Goal: Contribute content: Contribute content

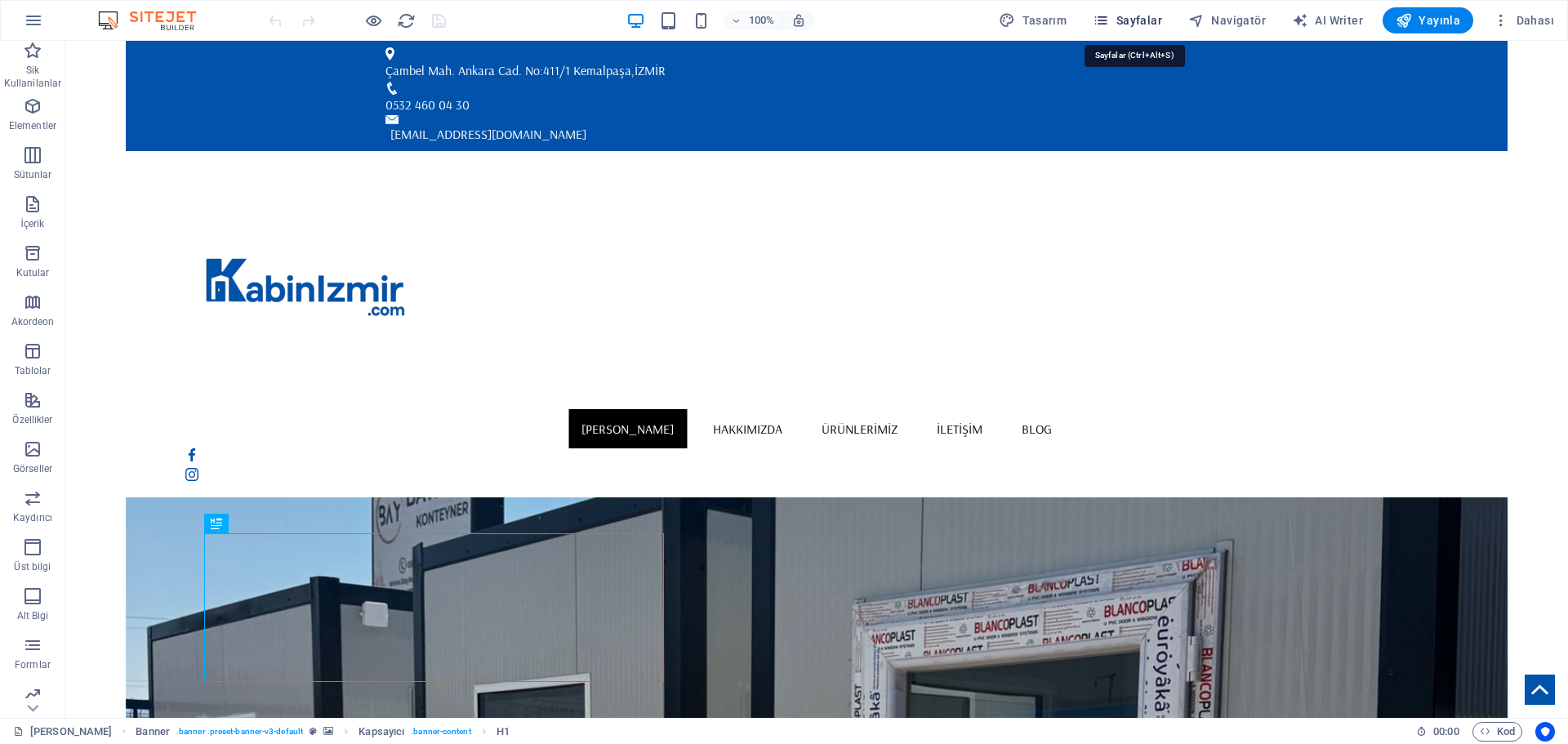
click at [1138, 15] on span "Sayfalar" at bounding box center [1128, 20] width 70 height 16
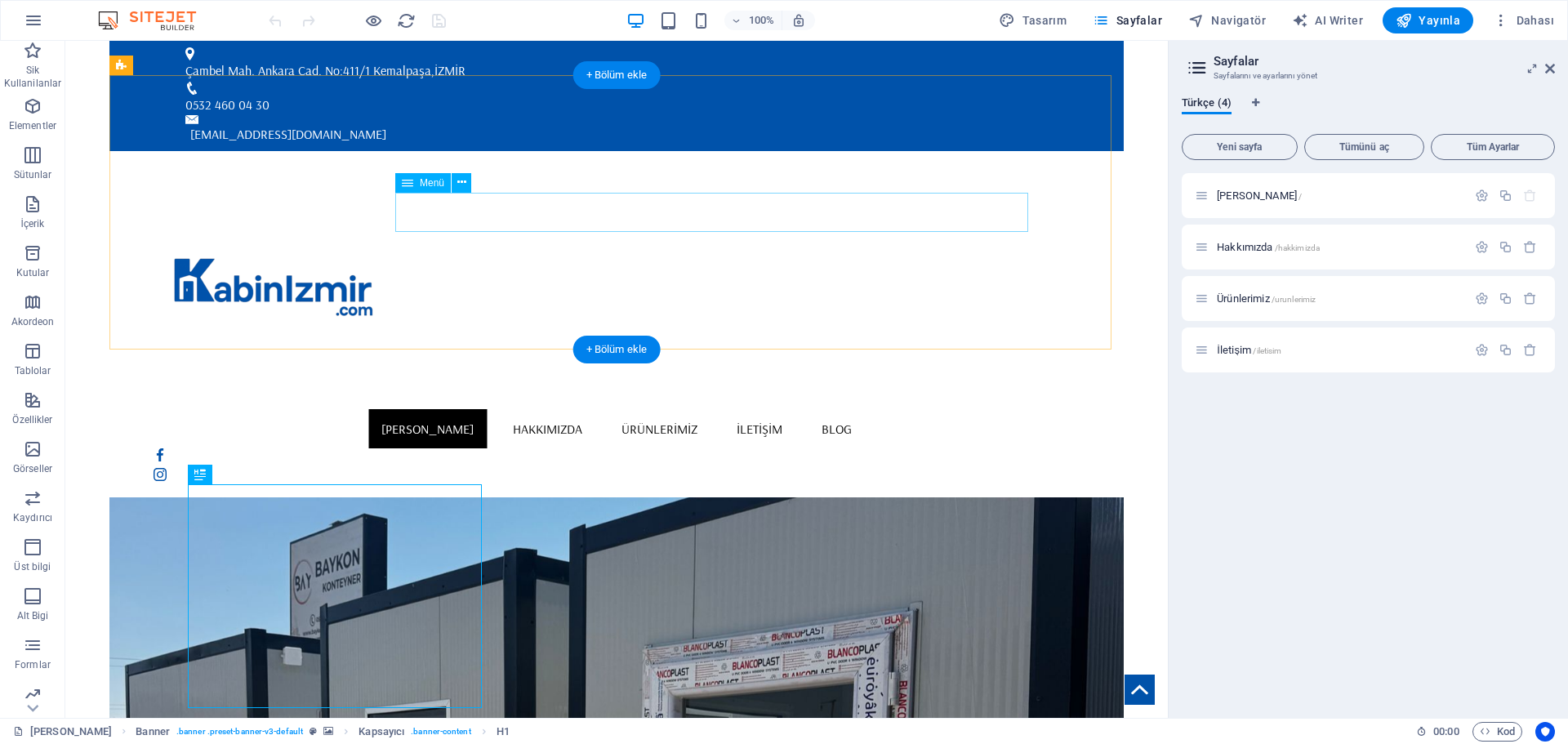
click at [927, 409] on nav "[PERSON_NAME] Hakkımızda ÜRÜNLERİMİZ İLETİŞİM Blog" at bounding box center [616, 429] width 927 height 40
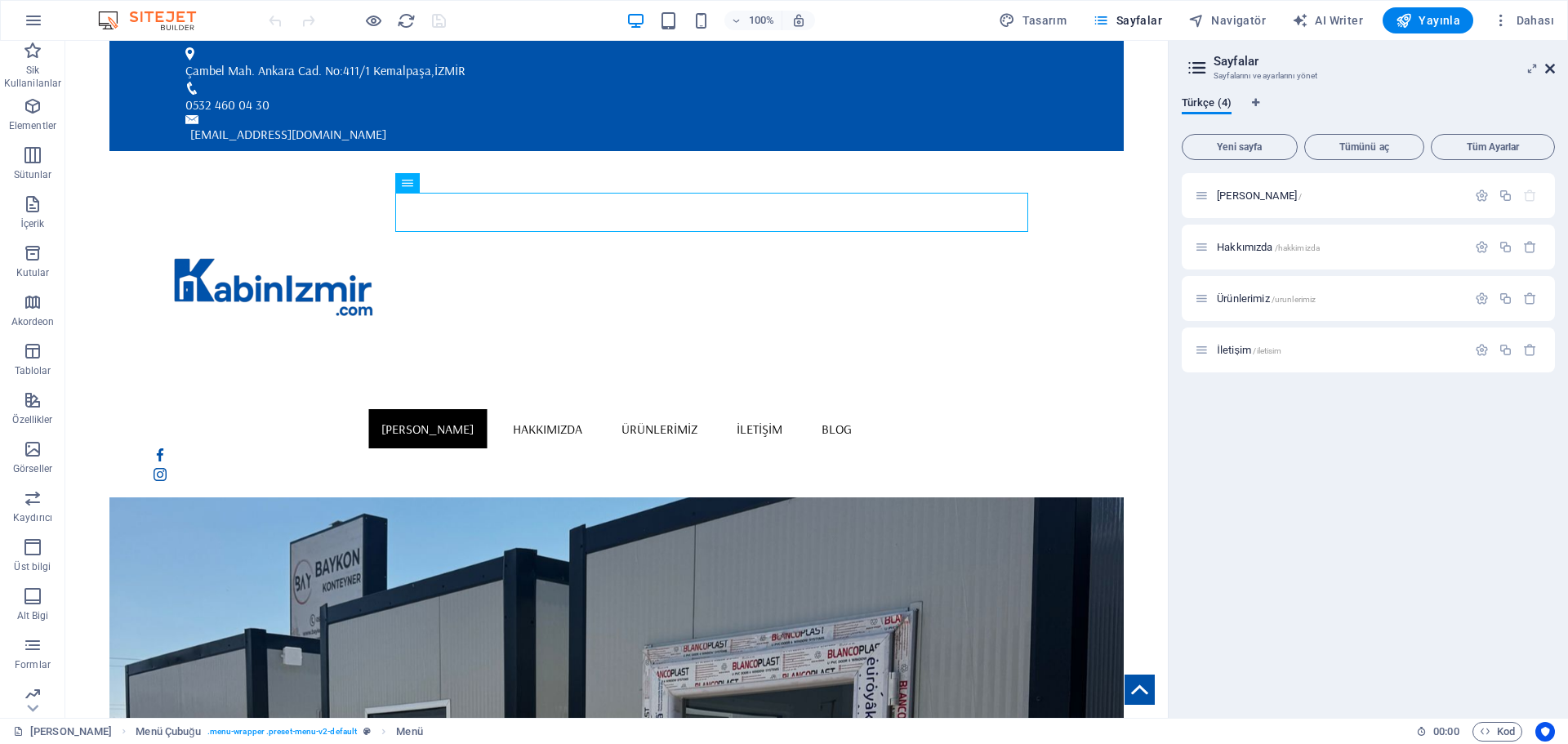
click at [1545, 64] on icon at bounding box center [1550, 69] width 9 height 13
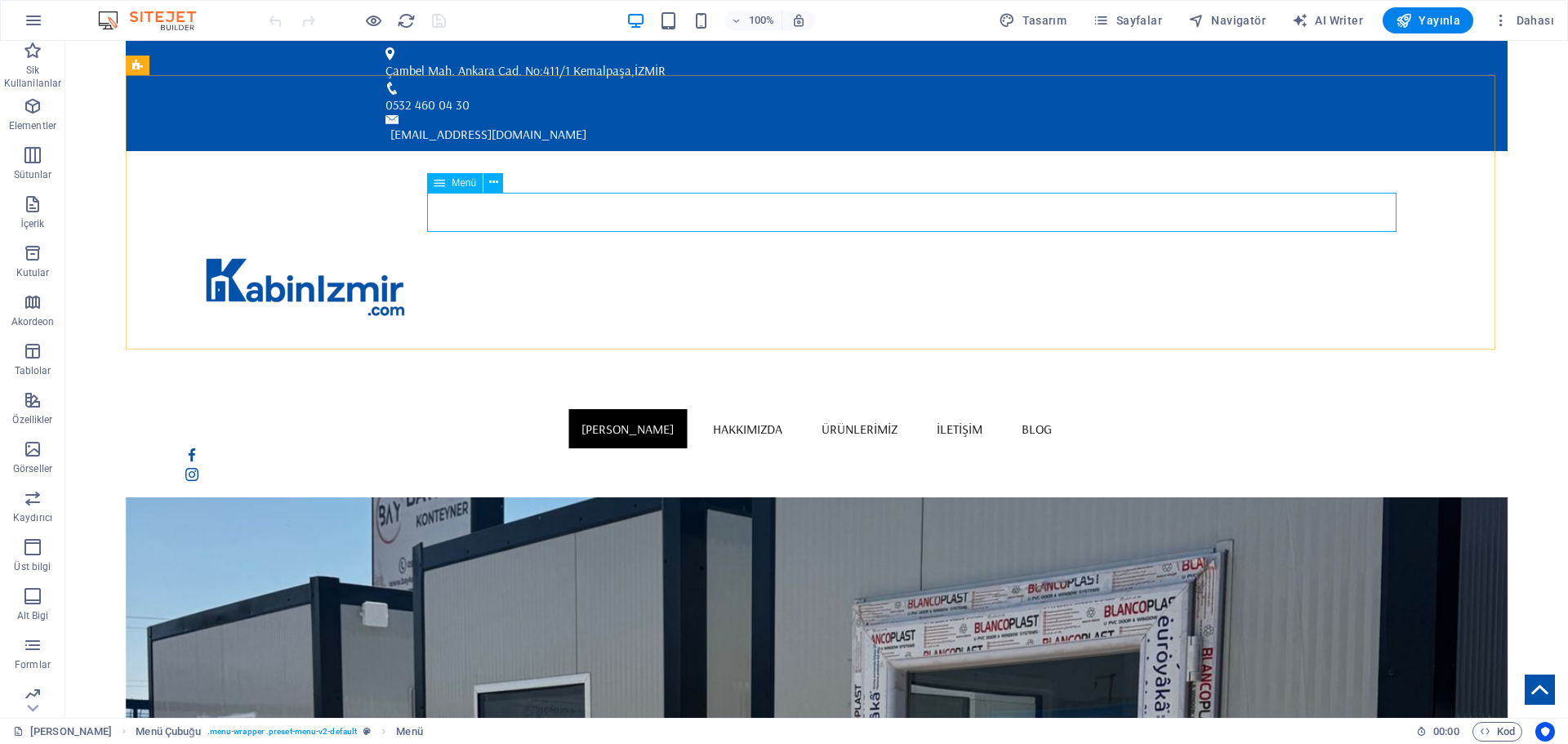
click at [461, 185] on span "Menü" at bounding box center [464, 182] width 24 height 9
select select
select select "1"
select select
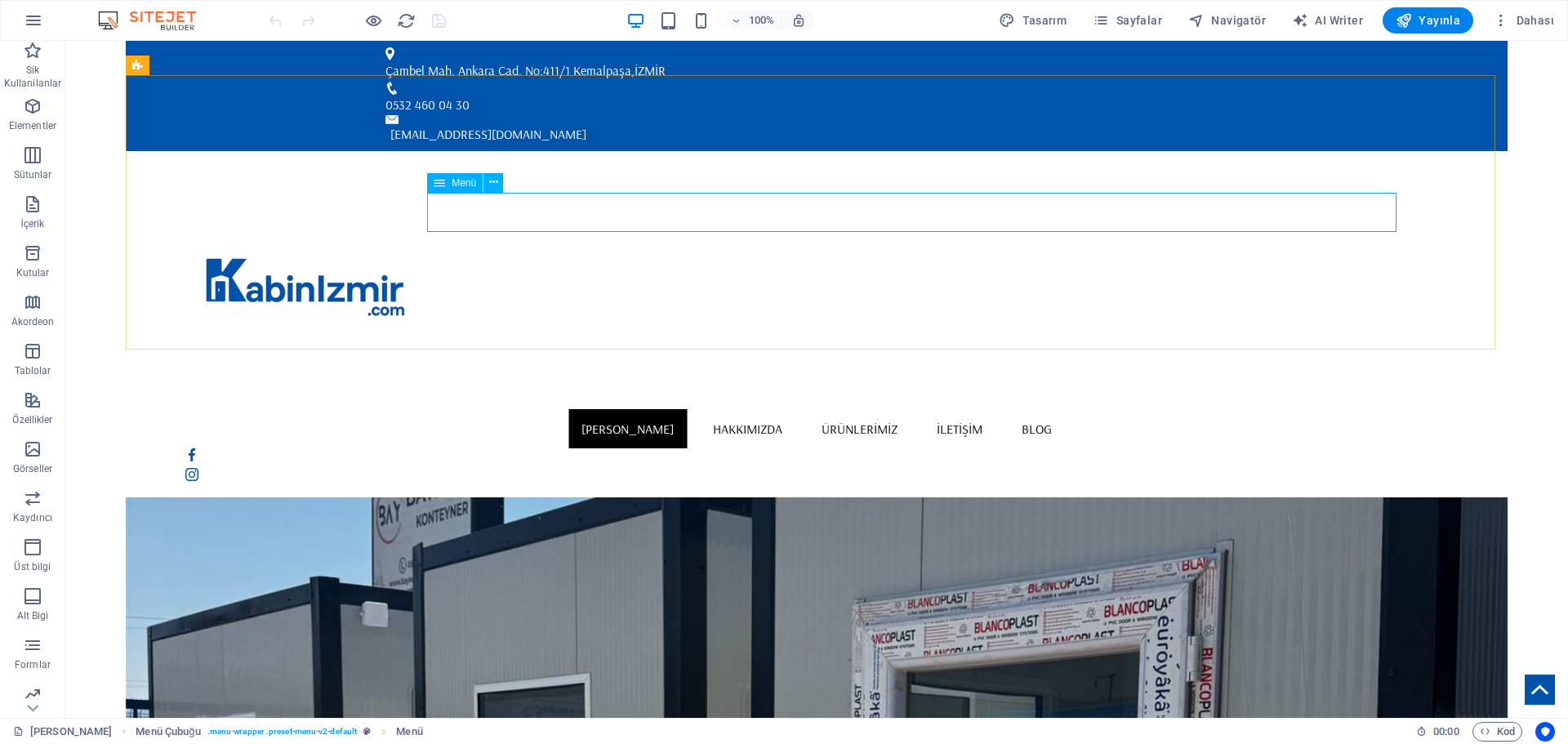
select select "2"
select select
select select "3"
select select
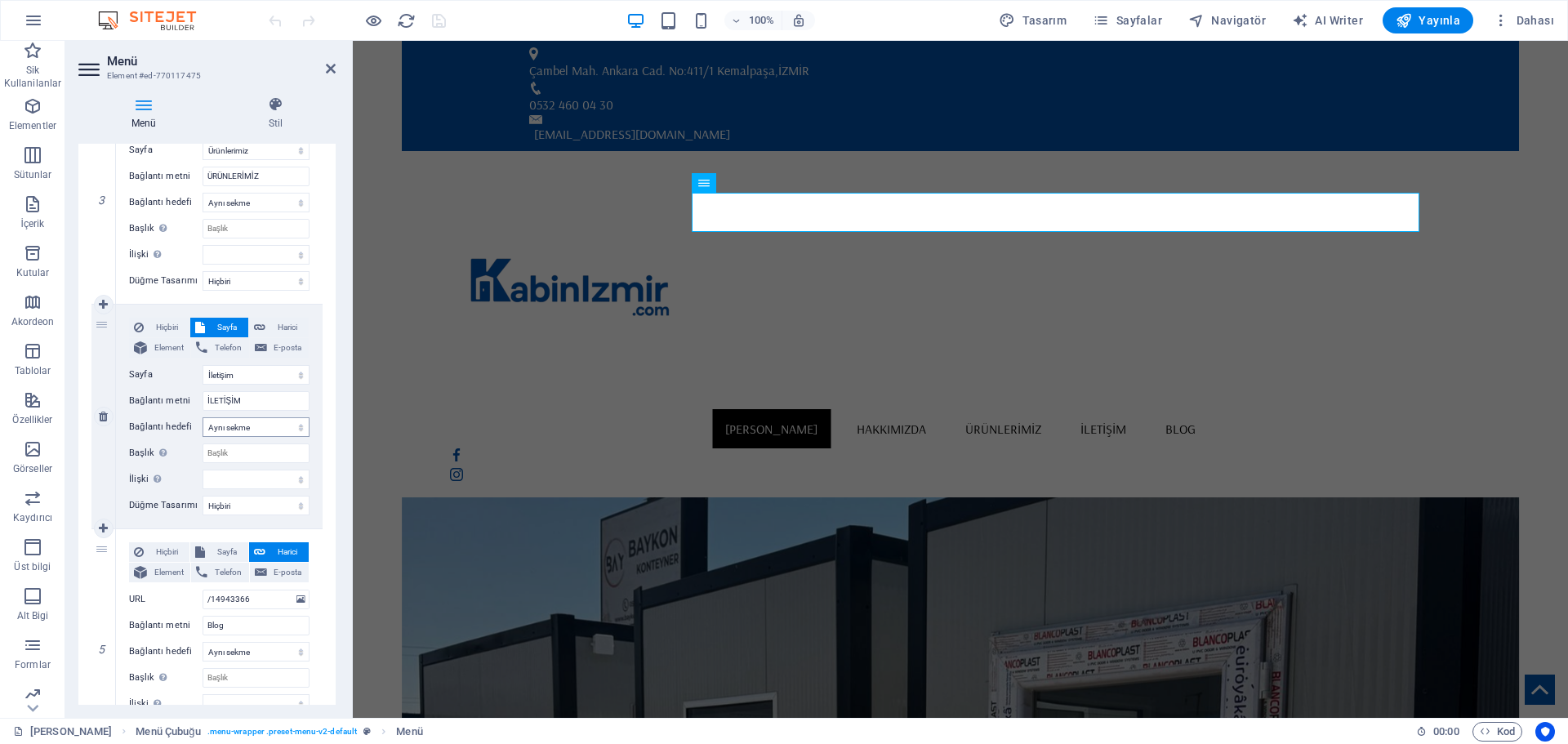
scroll to position [762, 0]
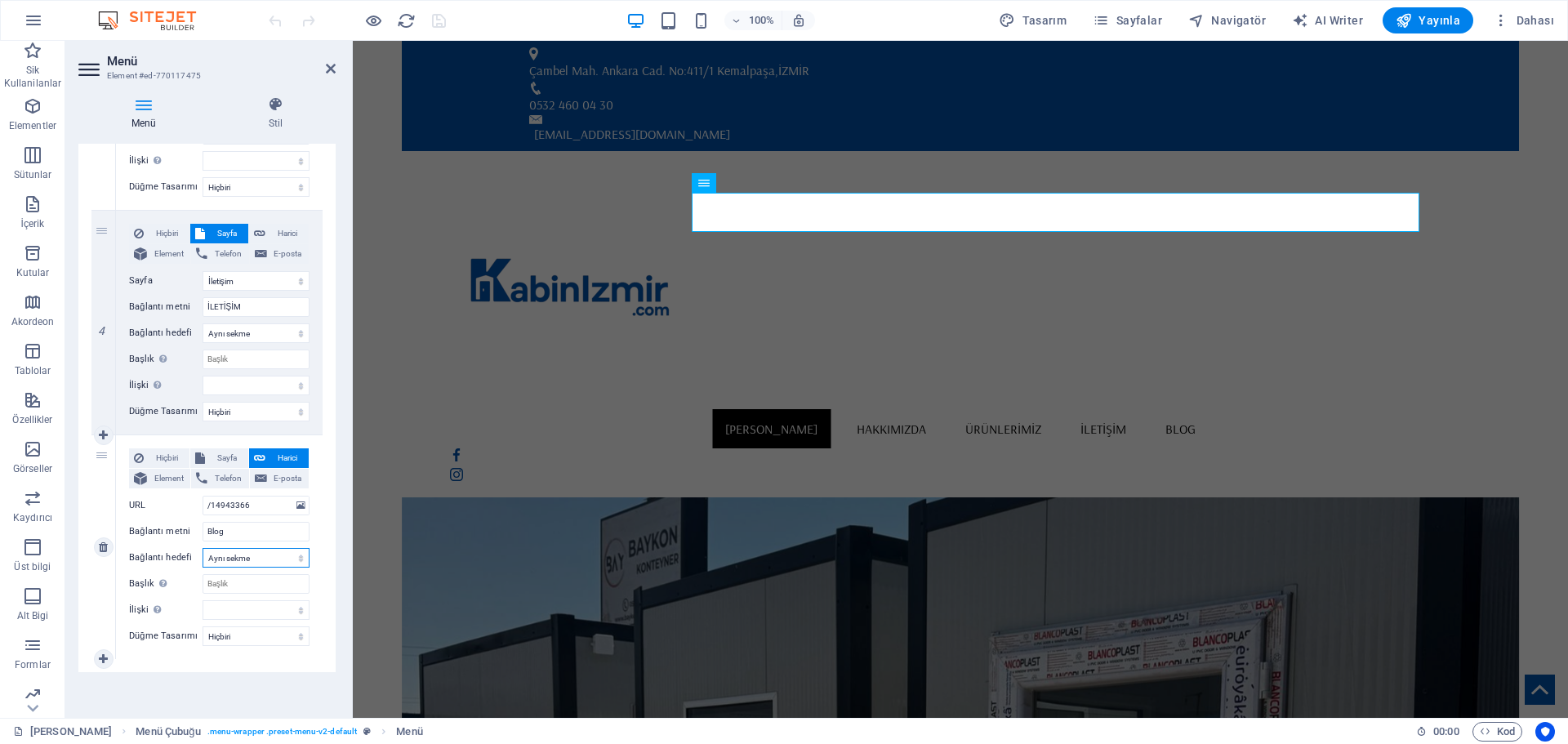
click at [259, 556] on select "Yeni sekme Aynı sekme Kaplama" at bounding box center [256, 558] width 107 height 20
click at [223, 453] on span "Sayfa" at bounding box center [227, 458] width 34 height 20
select select
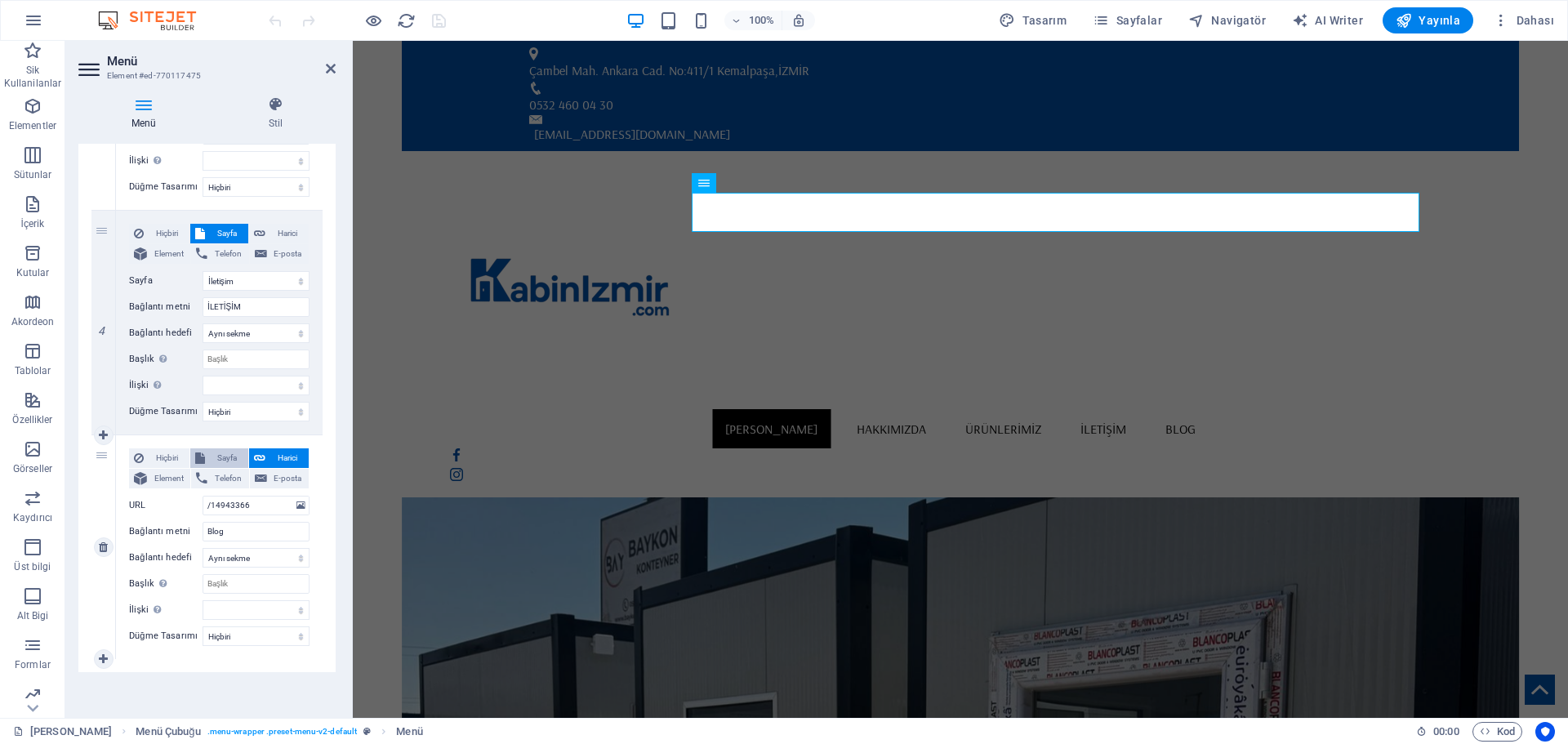
select select
click at [270, 451] on span "Harici" at bounding box center [287, 458] width 34 height 20
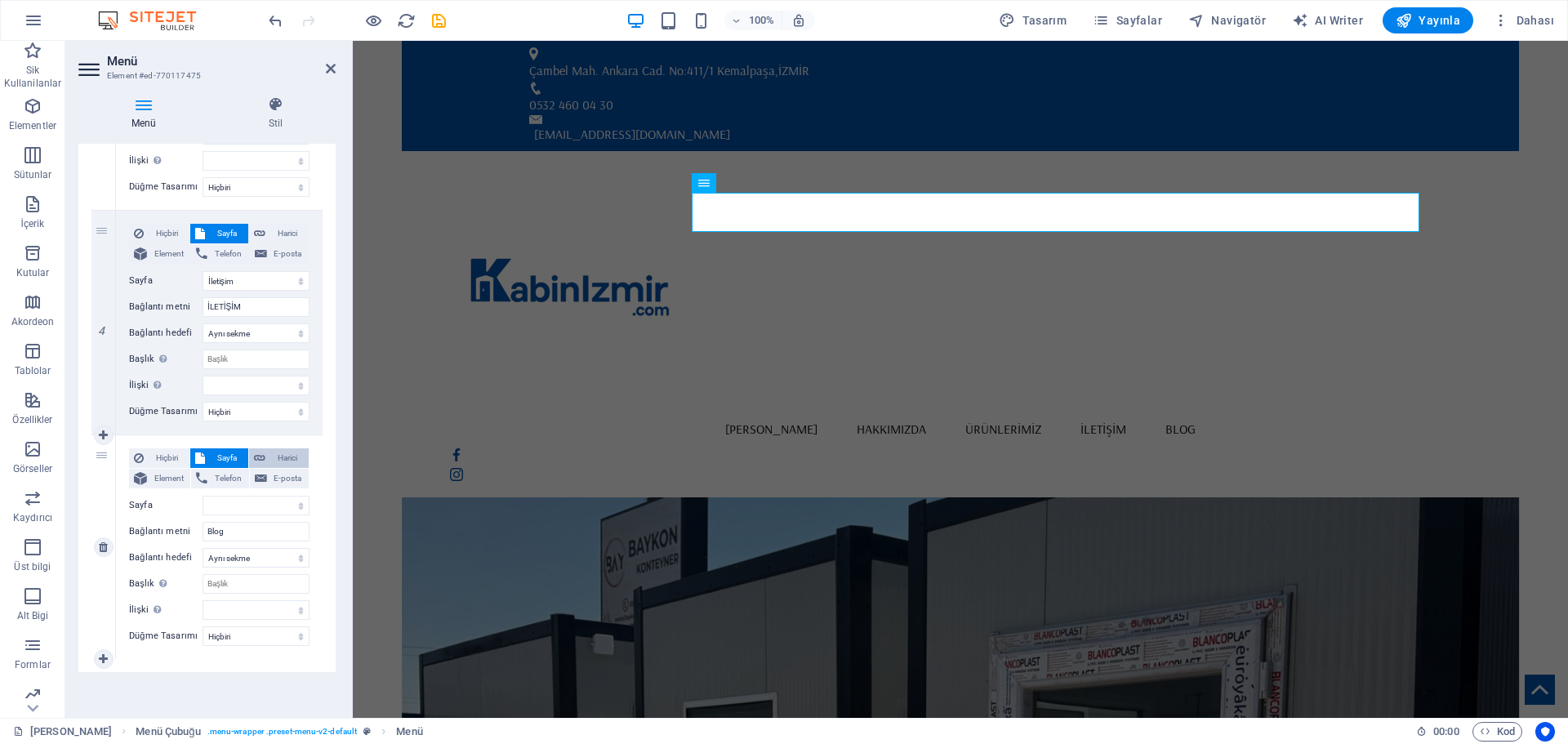
select select
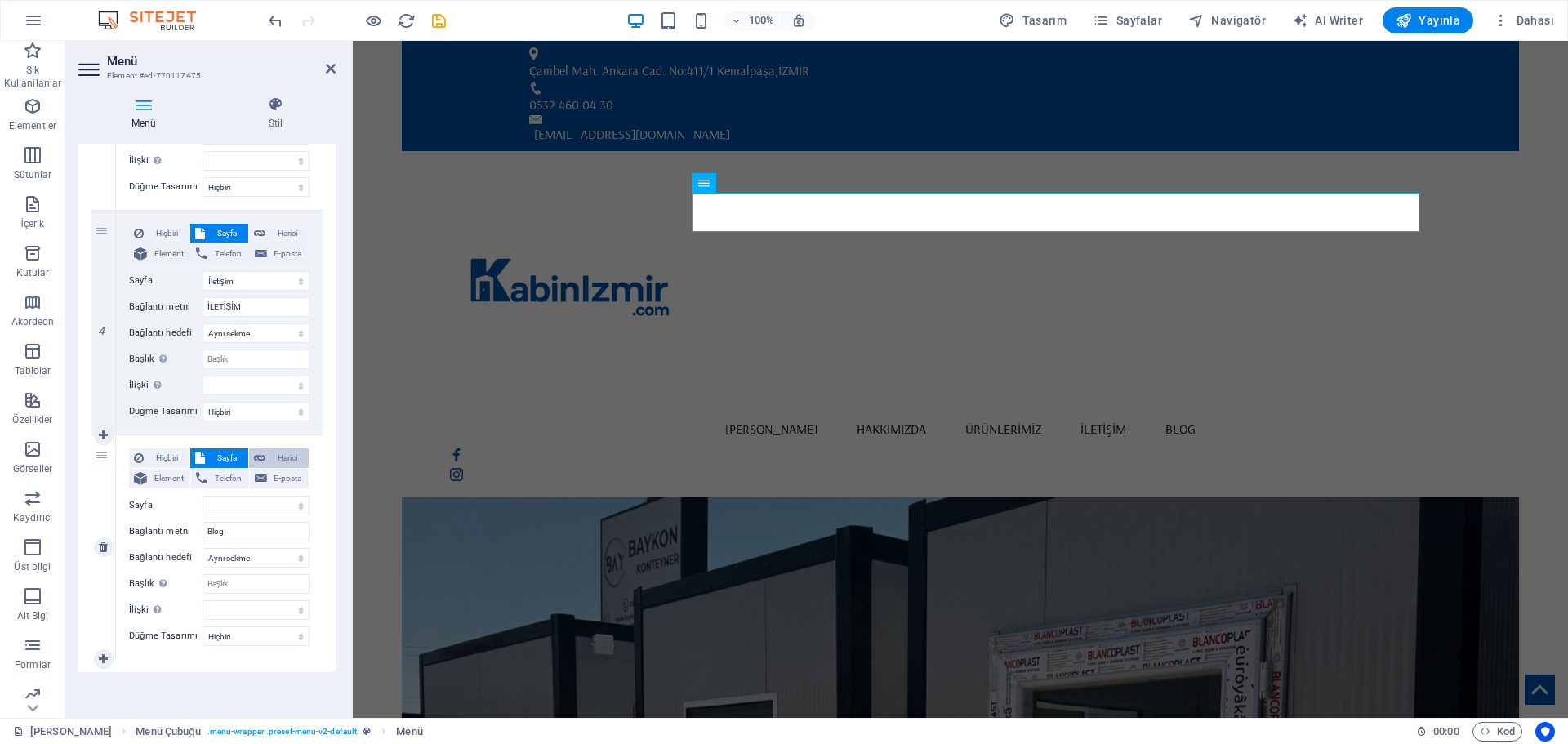
select select "blank"
select select
click at [230, 452] on span "Sayfa" at bounding box center [227, 458] width 34 height 20
select select
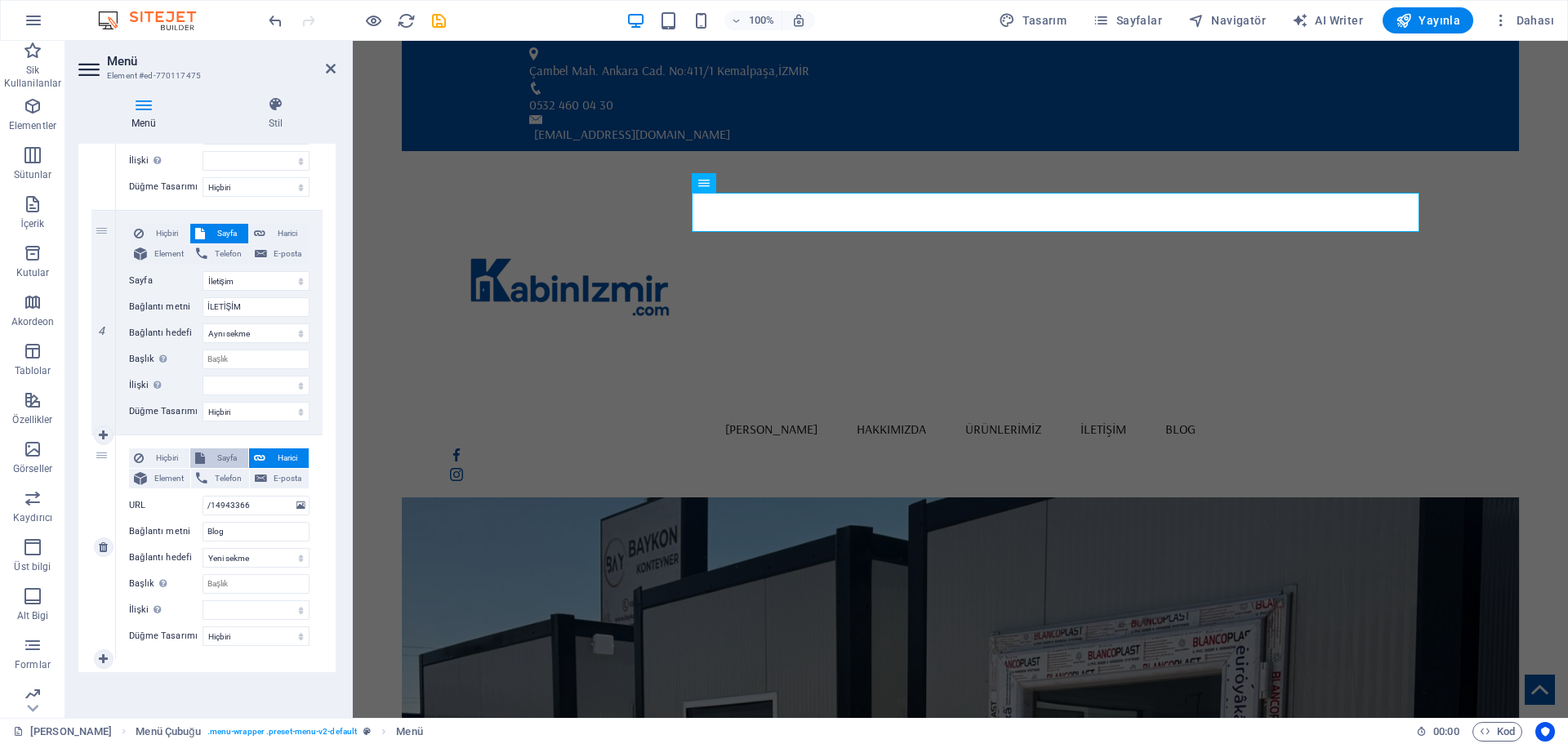
select select
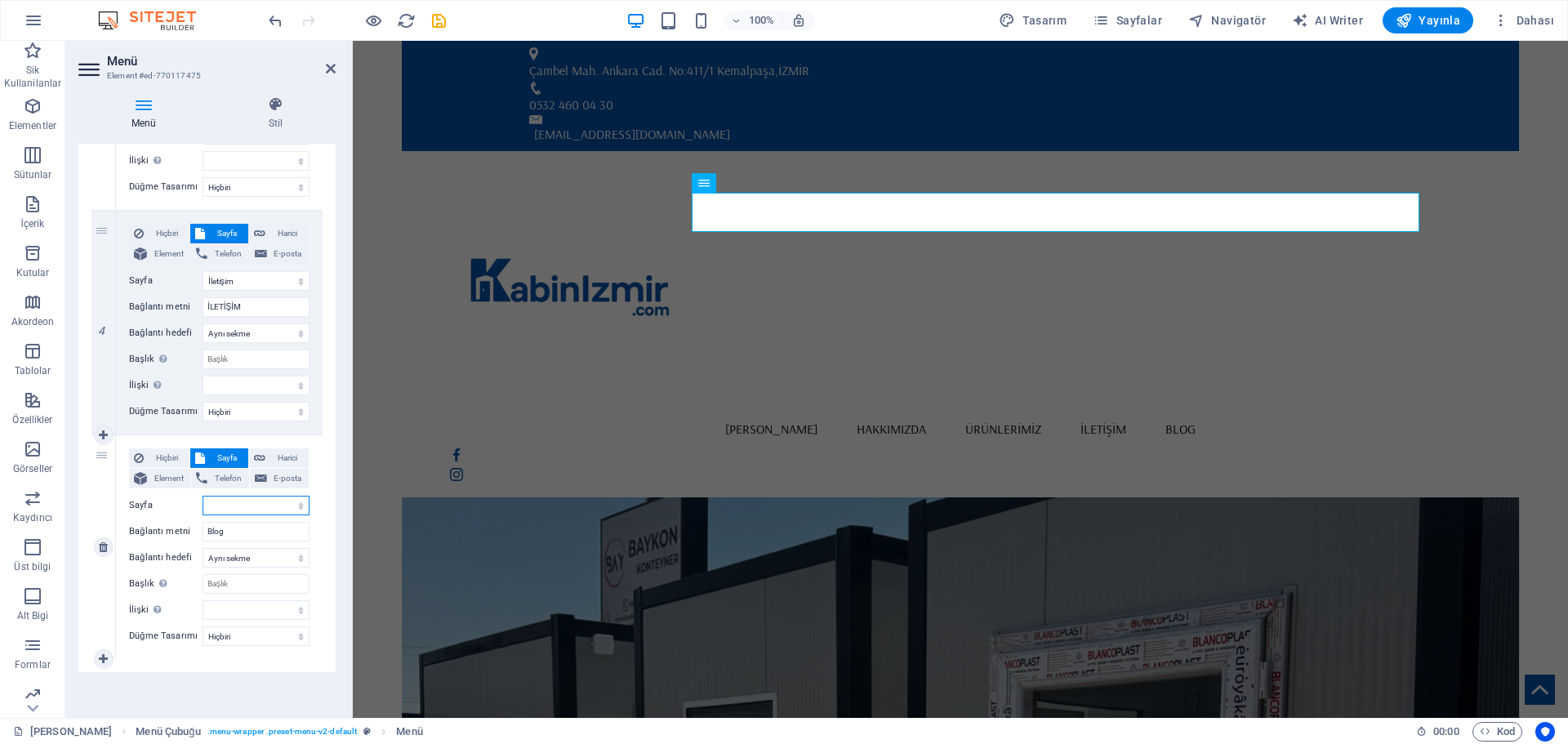
click at [249, 505] on select "[PERSON_NAME] Hakkımızda Ürünlerimiz İletişim" at bounding box center [256, 505] width 107 height 20
click at [326, 63] on icon at bounding box center [330, 69] width 9 height 13
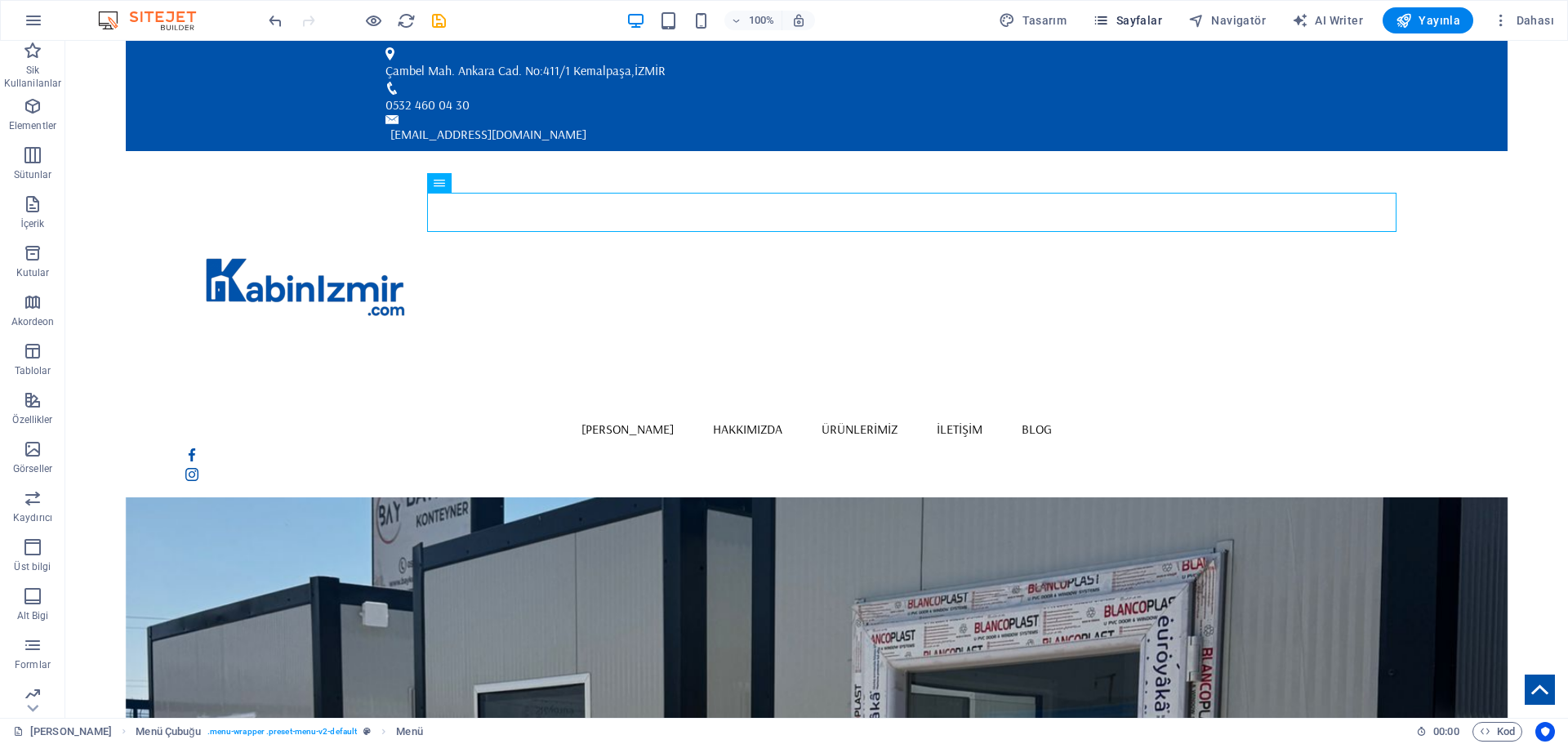
click at [1136, 21] on span "Sayfalar" at bounding box center [1128, 20] width 70 height 16
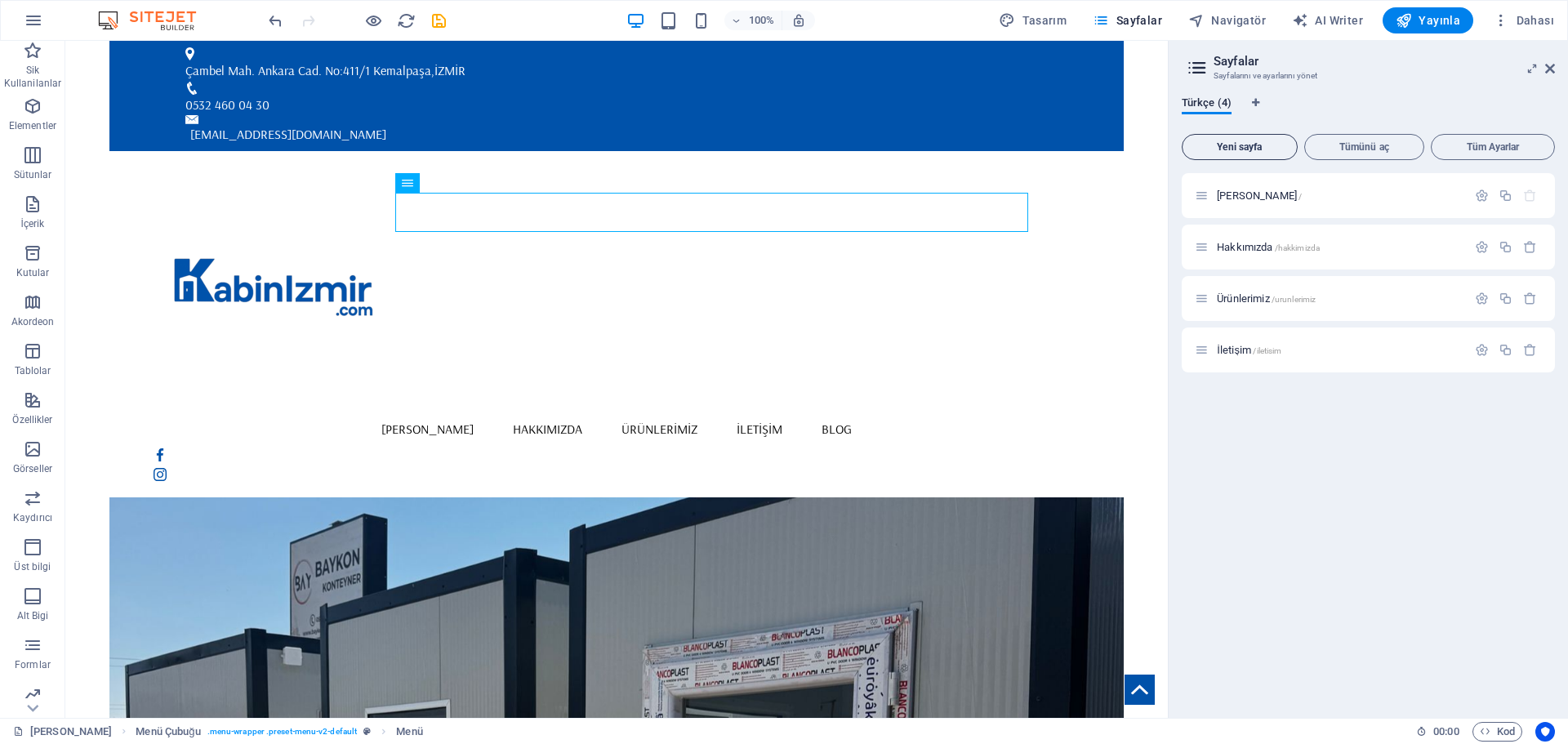
click at [1239, 150] on span "Yeni sayfa" at bounding box center [1240, 147] width 102 height 9
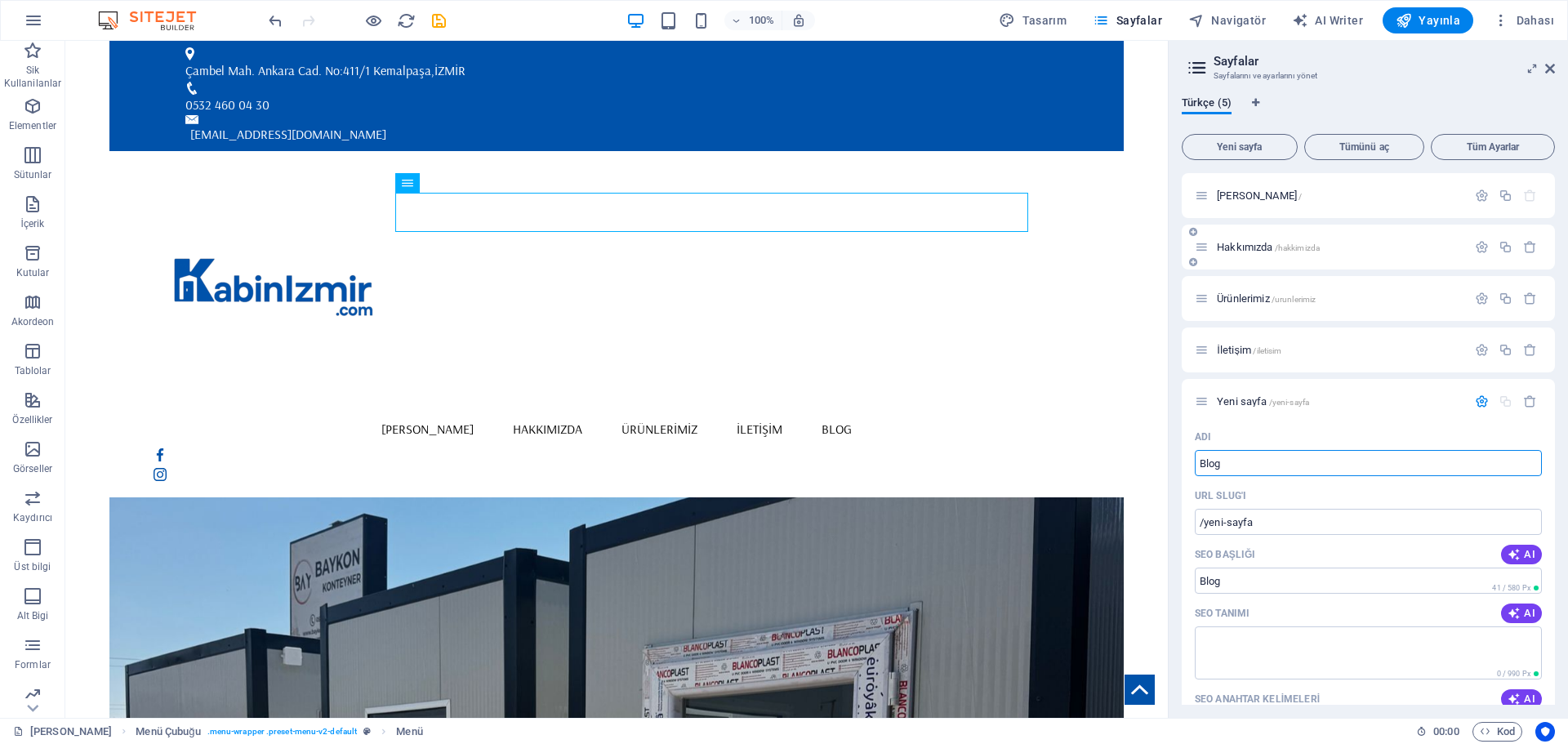
type input "Blog"
type input "/blog"
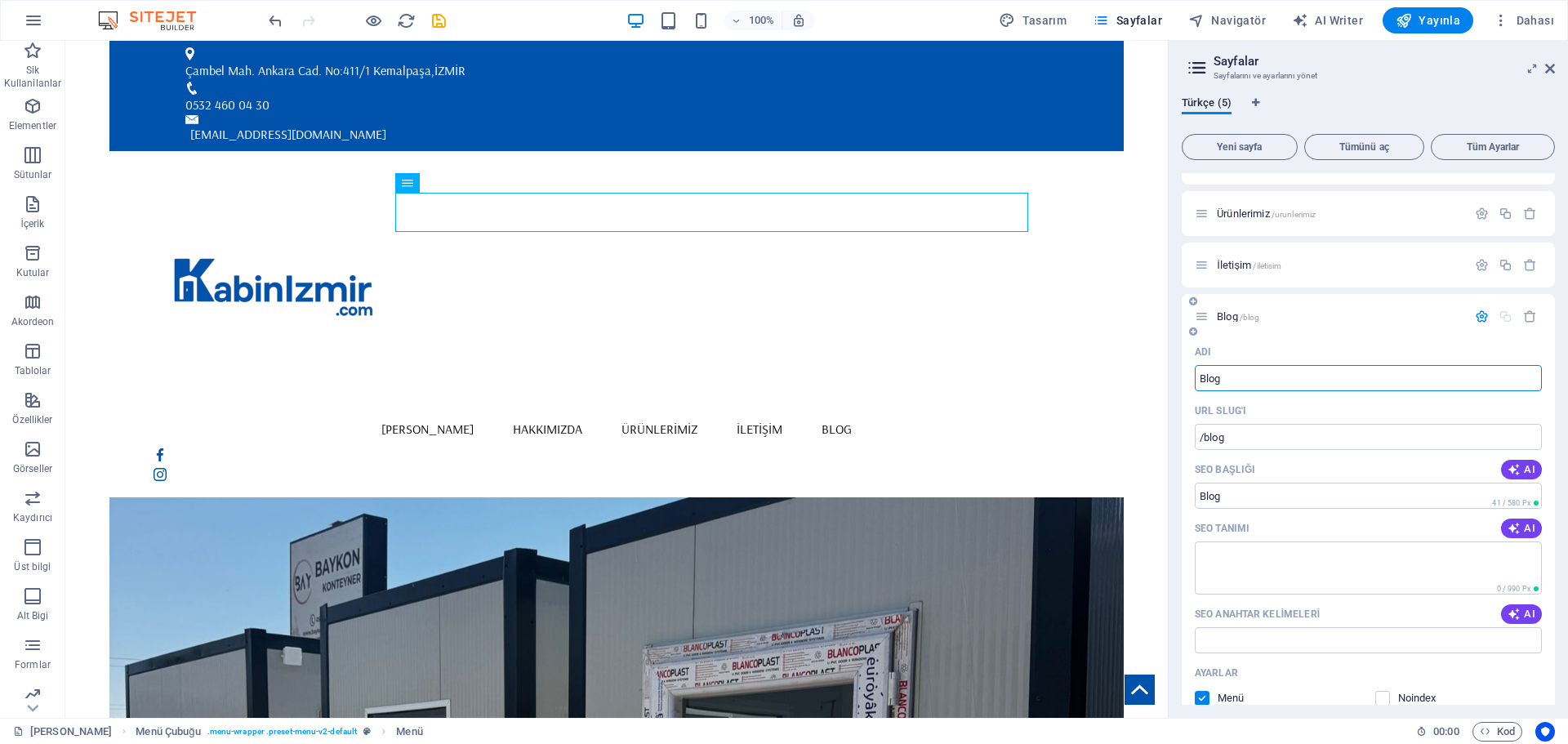
scroll to position [164, 0]
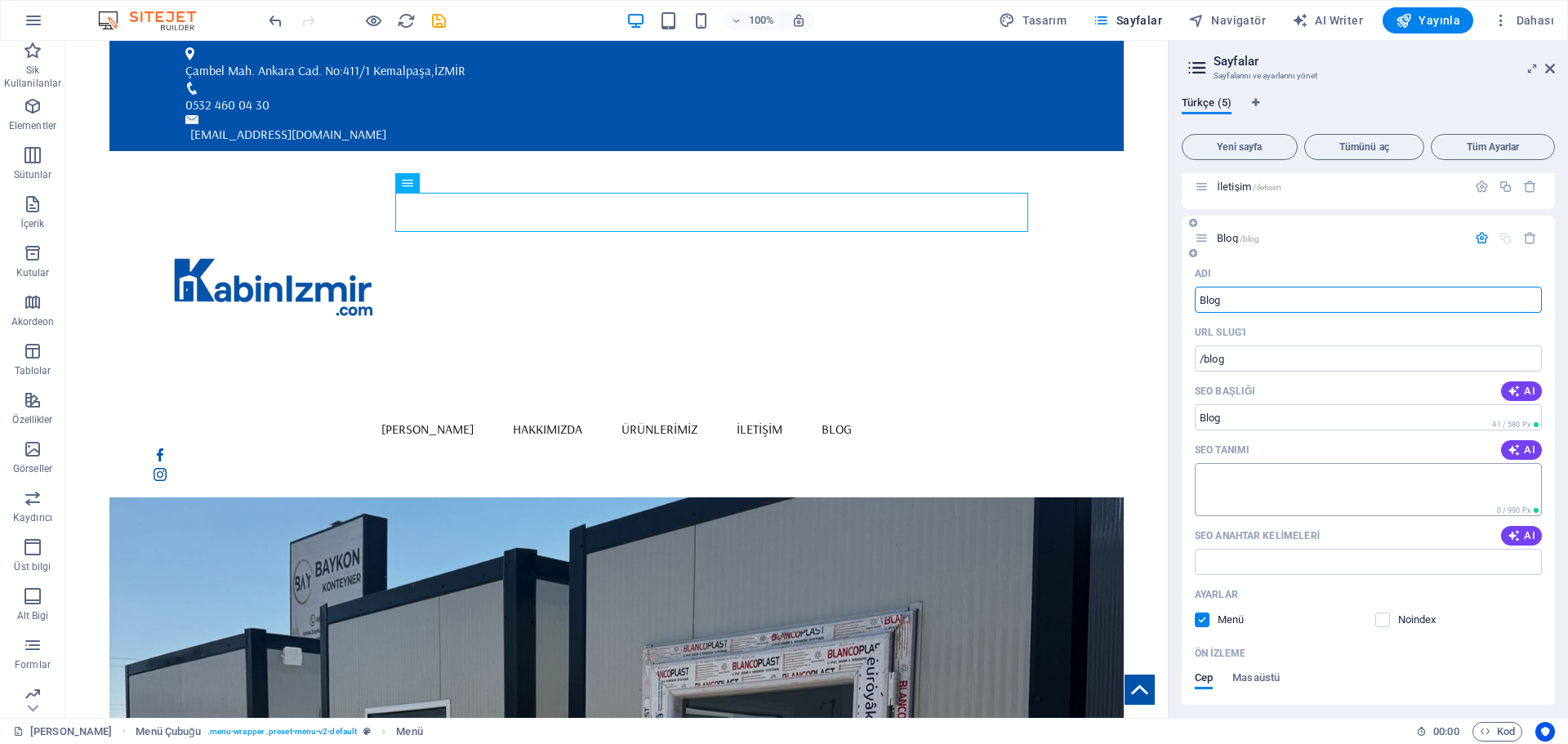
type input "Blog"
click at [1291, 488] on textarea "SEO Tanımı" at bounding box center [1368, 489] width 347 height 53
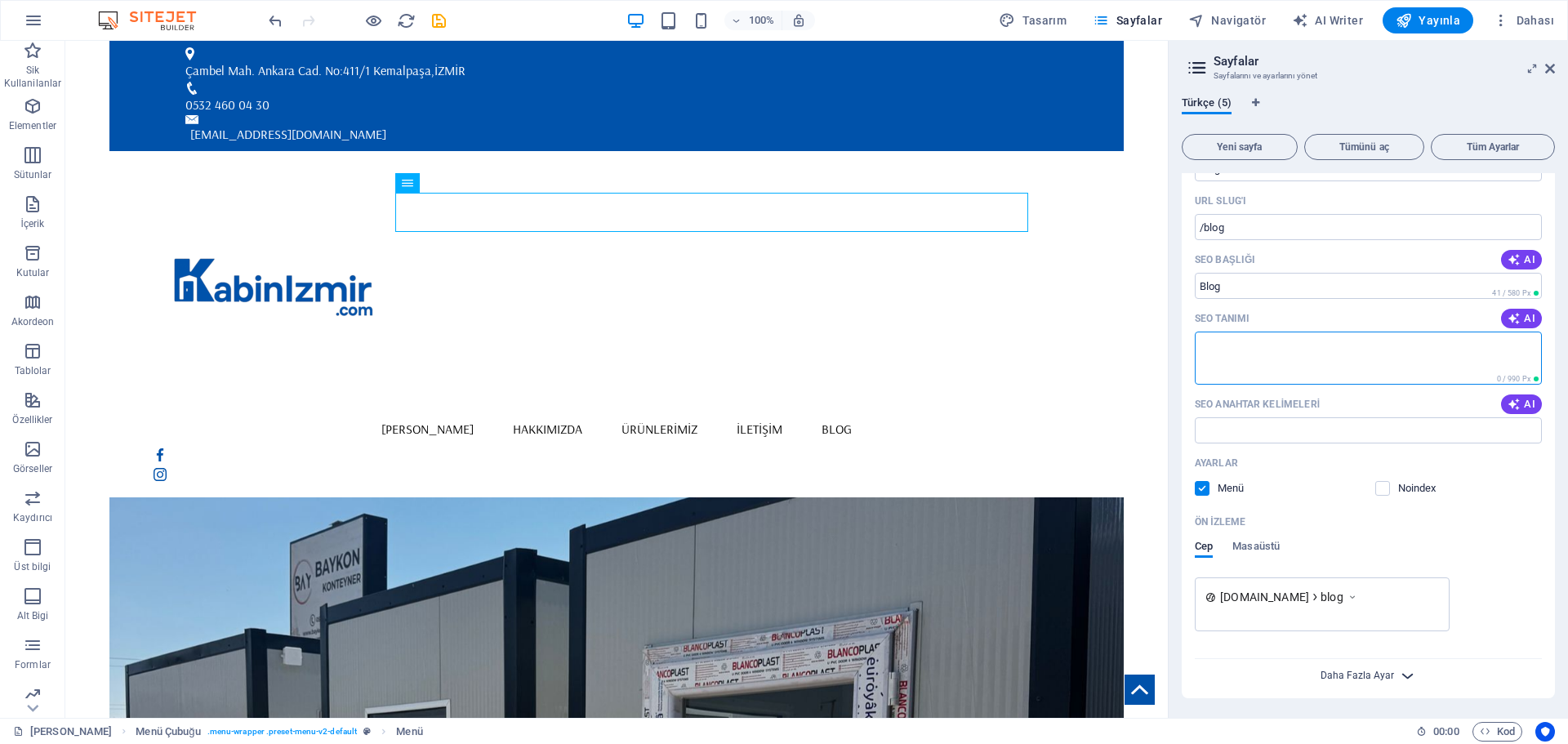
click at [1364, 673] on span "Daha Fazla Ayar" at bounding box center [1357, 675] width 73 height 11
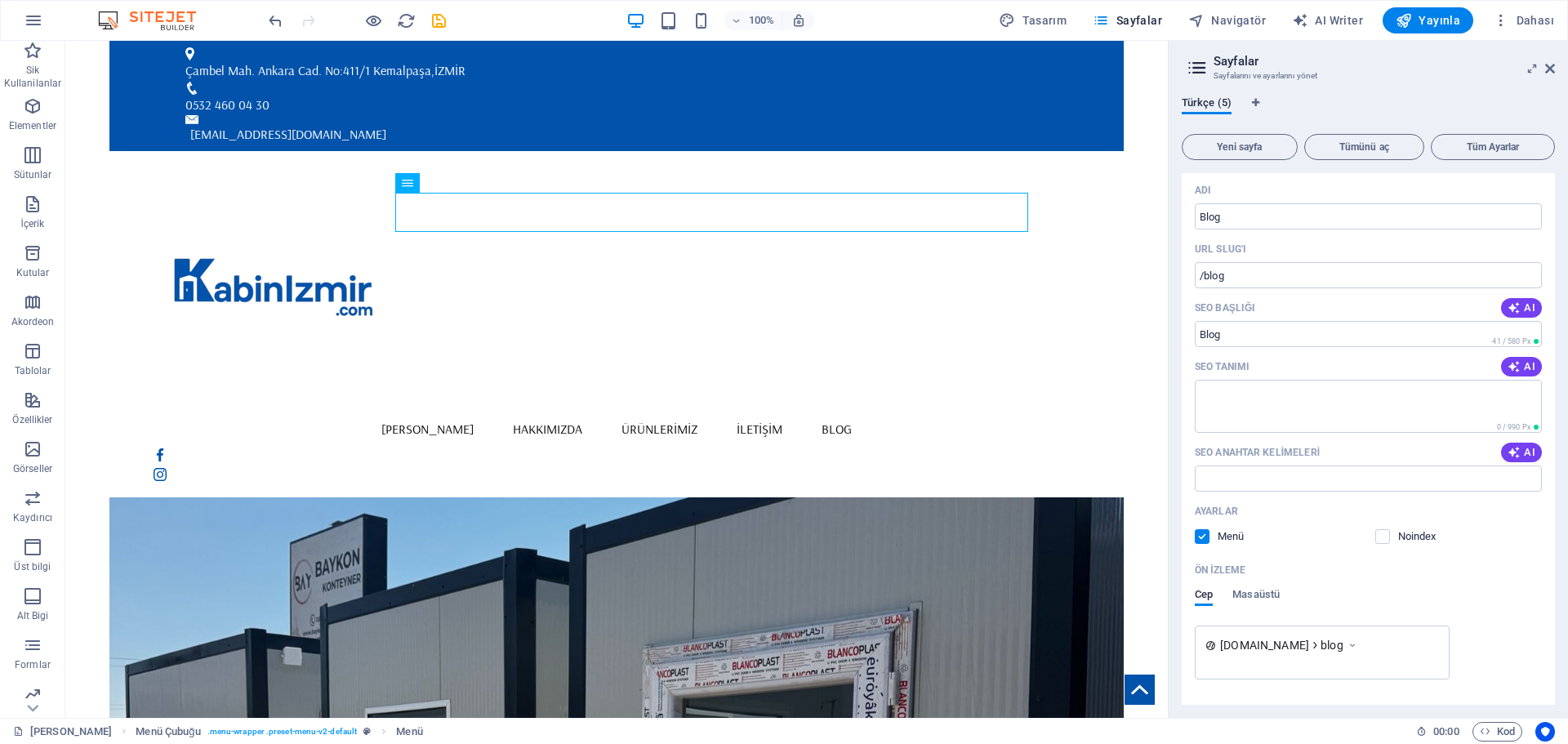
scroll to position [0, 0]
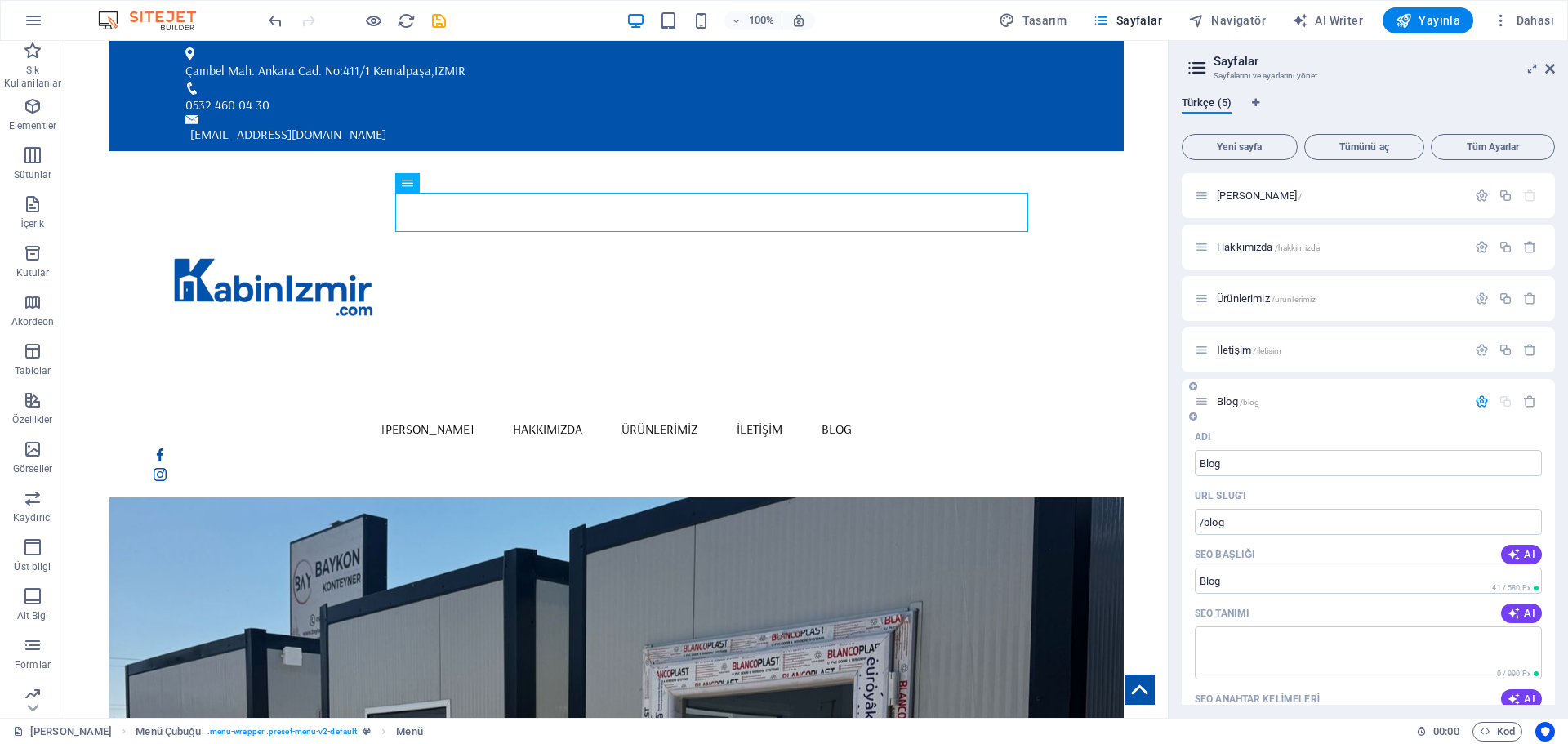
click at [1205, 399] on icon at bounding box center [1201, 401] width 14 height 14
click at [1237, 402] on span "Blog /blog" at bounding box center [1238, 401] width 42 height 12
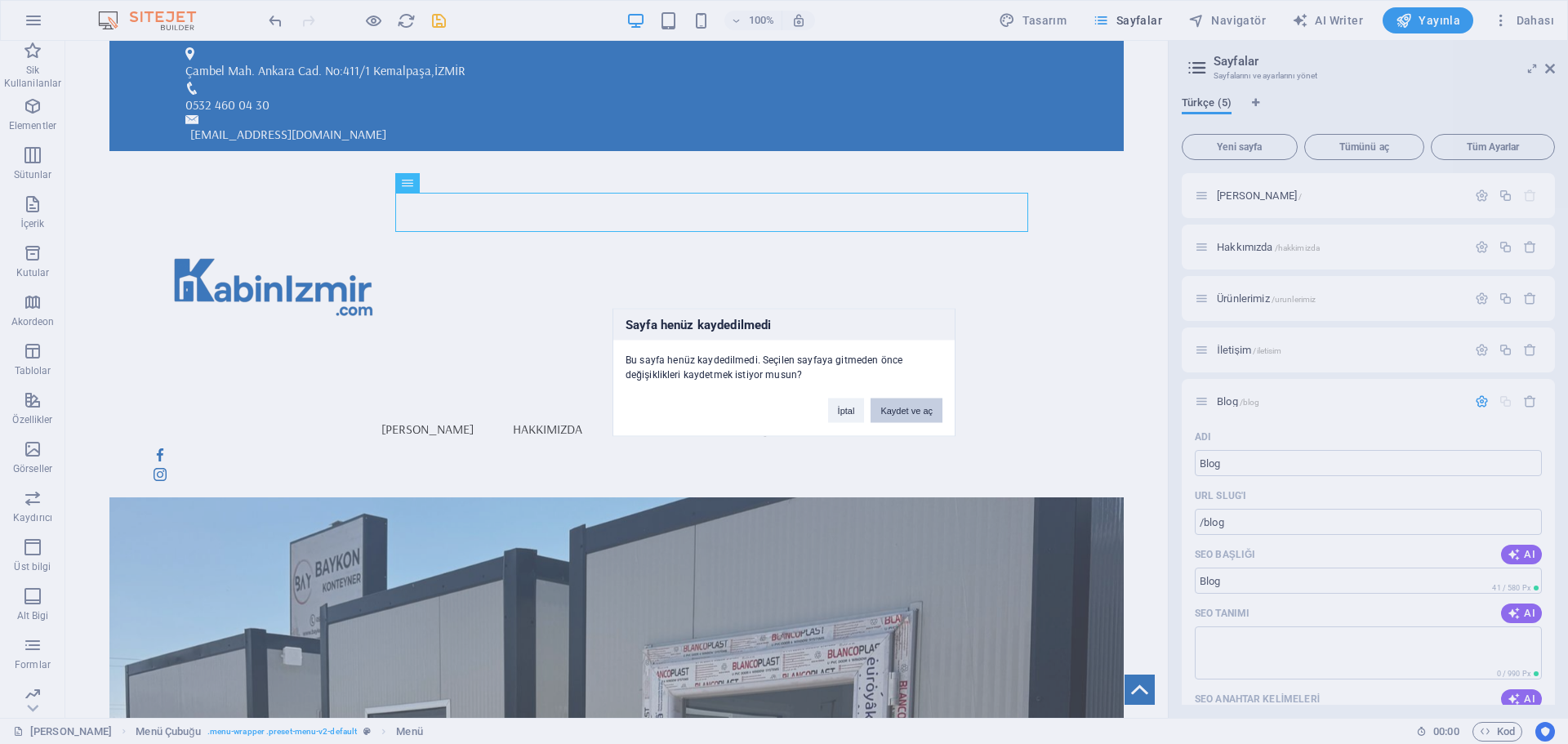
click at [930, 407] on button "Kaydet ve aç" at bounding box center [907, 410] width 71 height 24
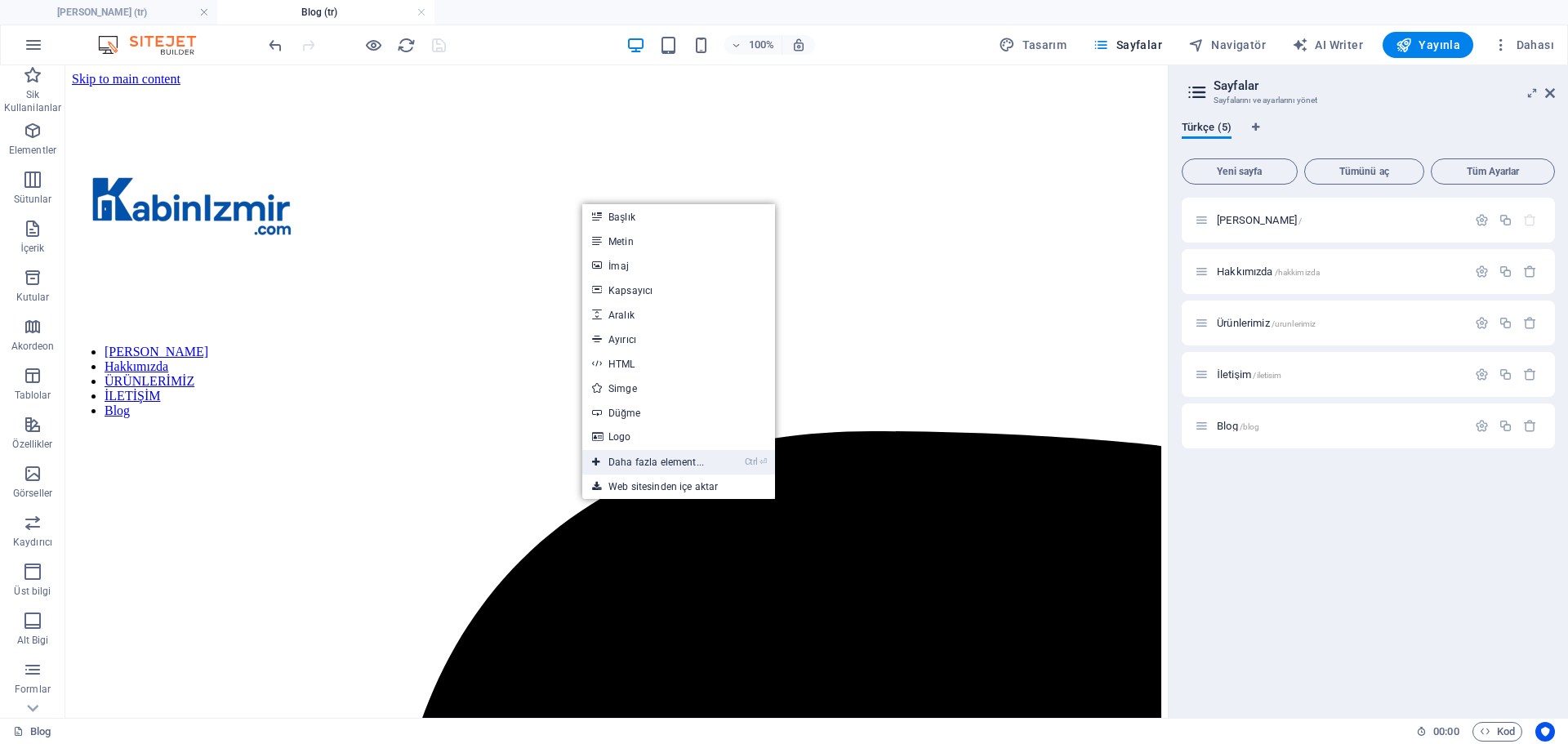
click at [655, 460] on link "Ctrl ⏎ Daha fazla element..." at bounding box center [648, 462] width 132 height 24
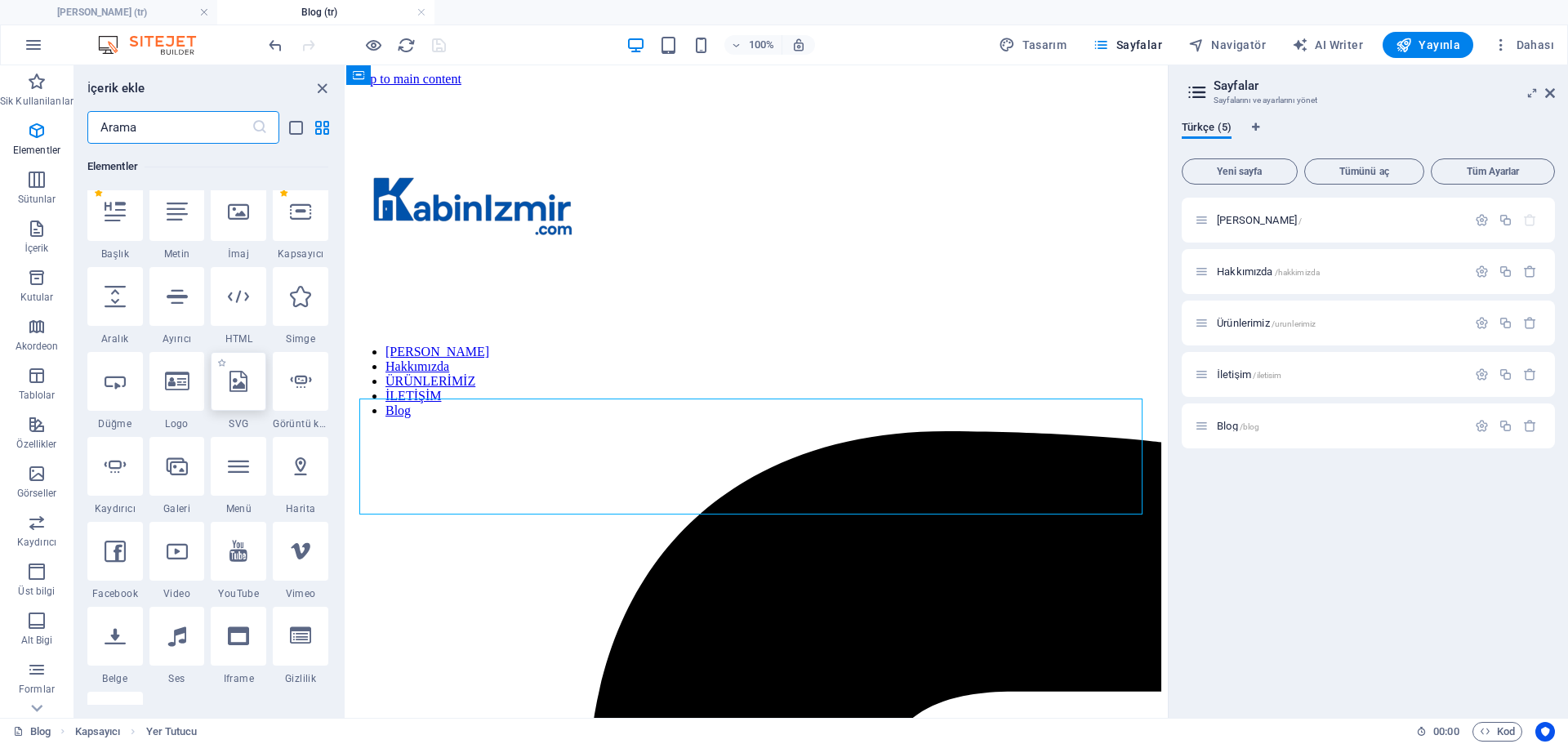
scroll to position [174, 0]
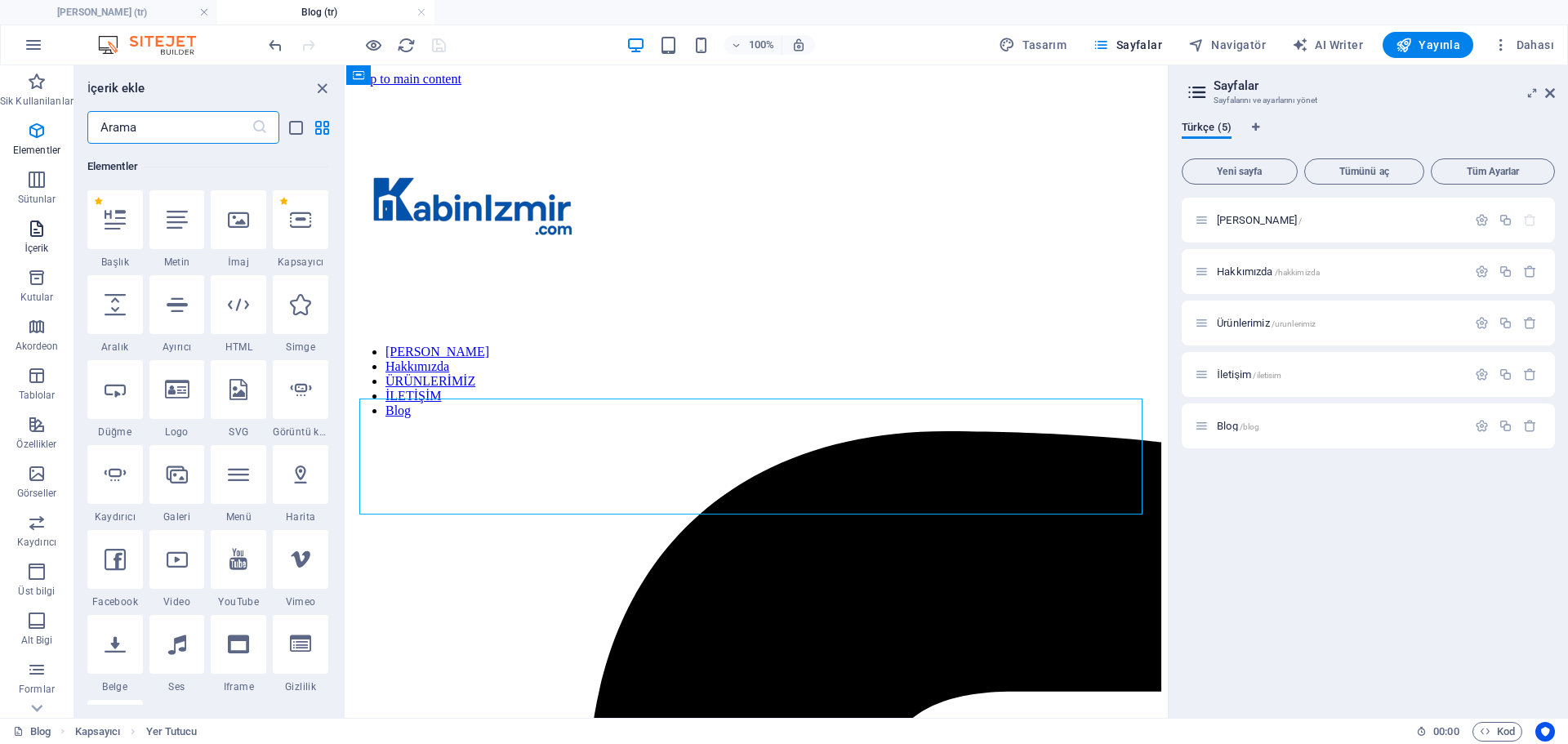
click at [40, 230] on icon "button" at bounding box center [37, 229] width 20 height 20
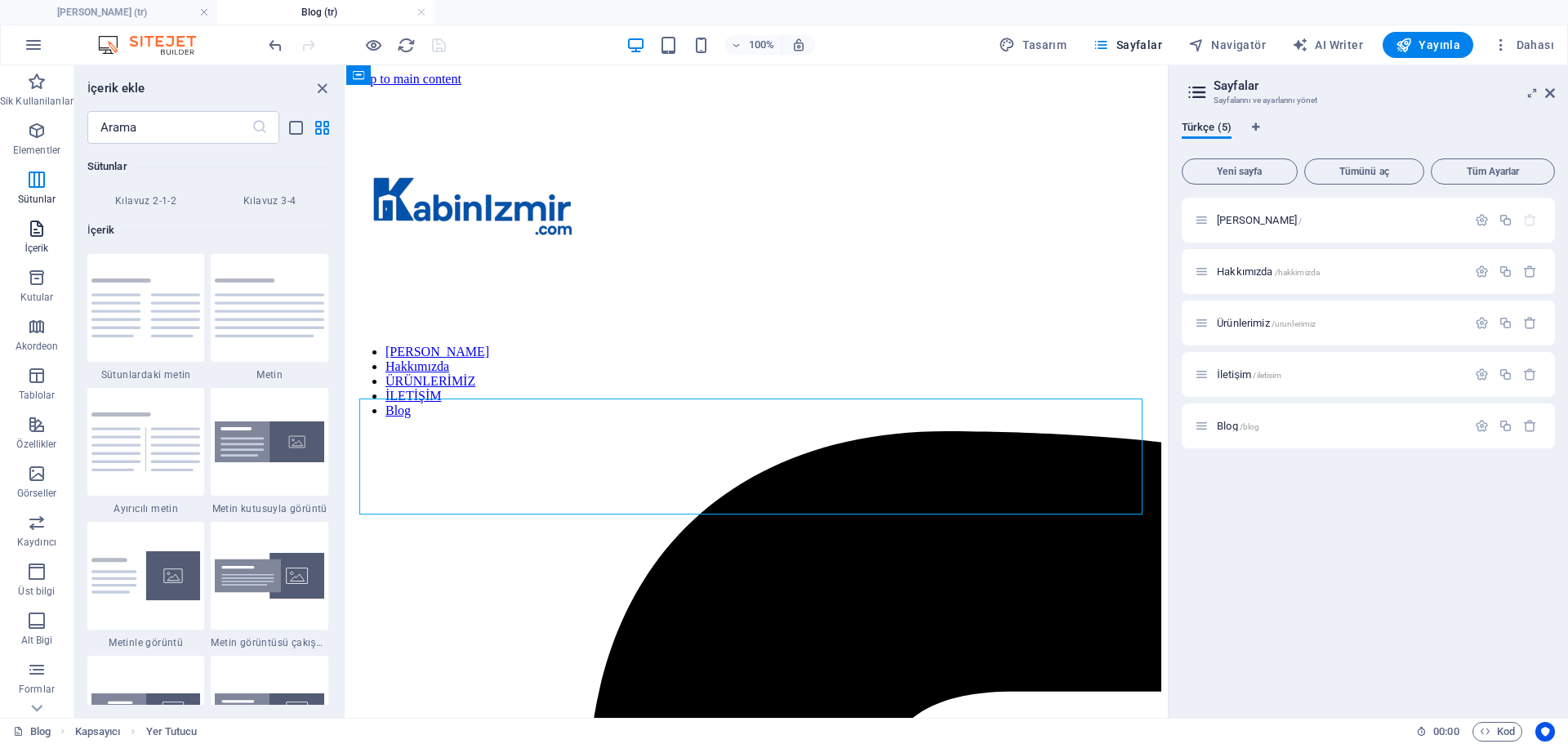
scroll to position [2857, 0]
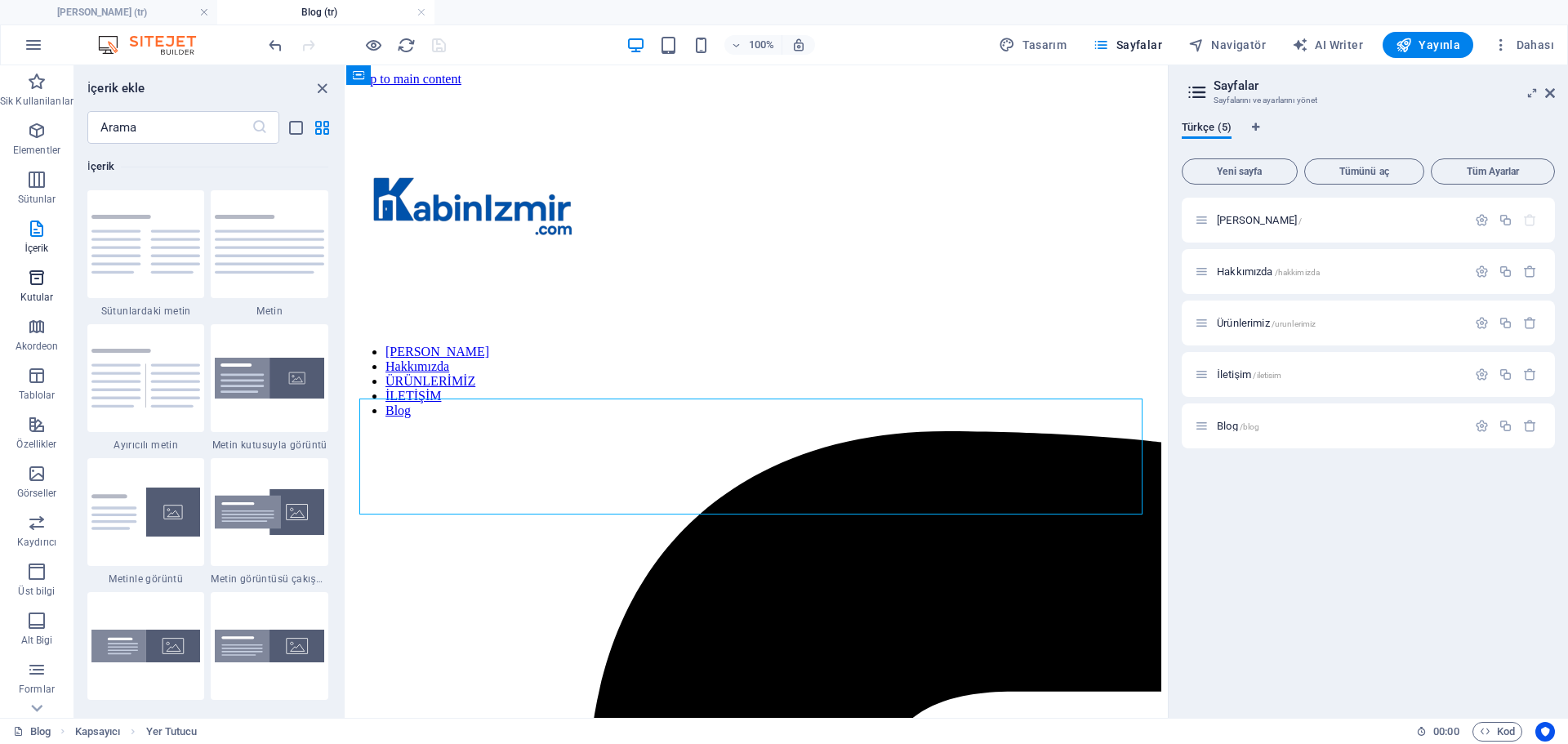
click at [44, 276] on icon "button" at bounding box center [37, 277] width 20 height 20
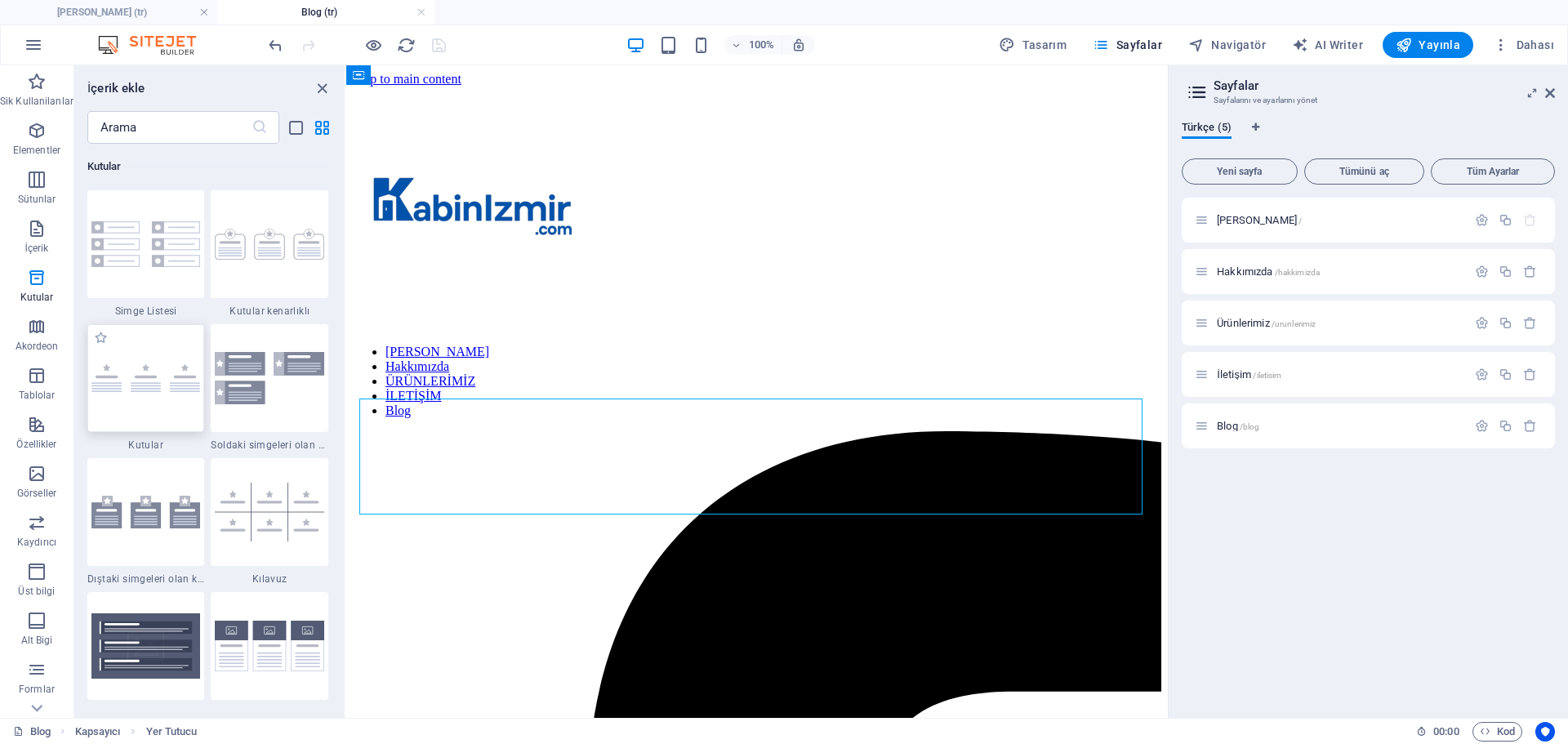
scroll to position [4668, 0]
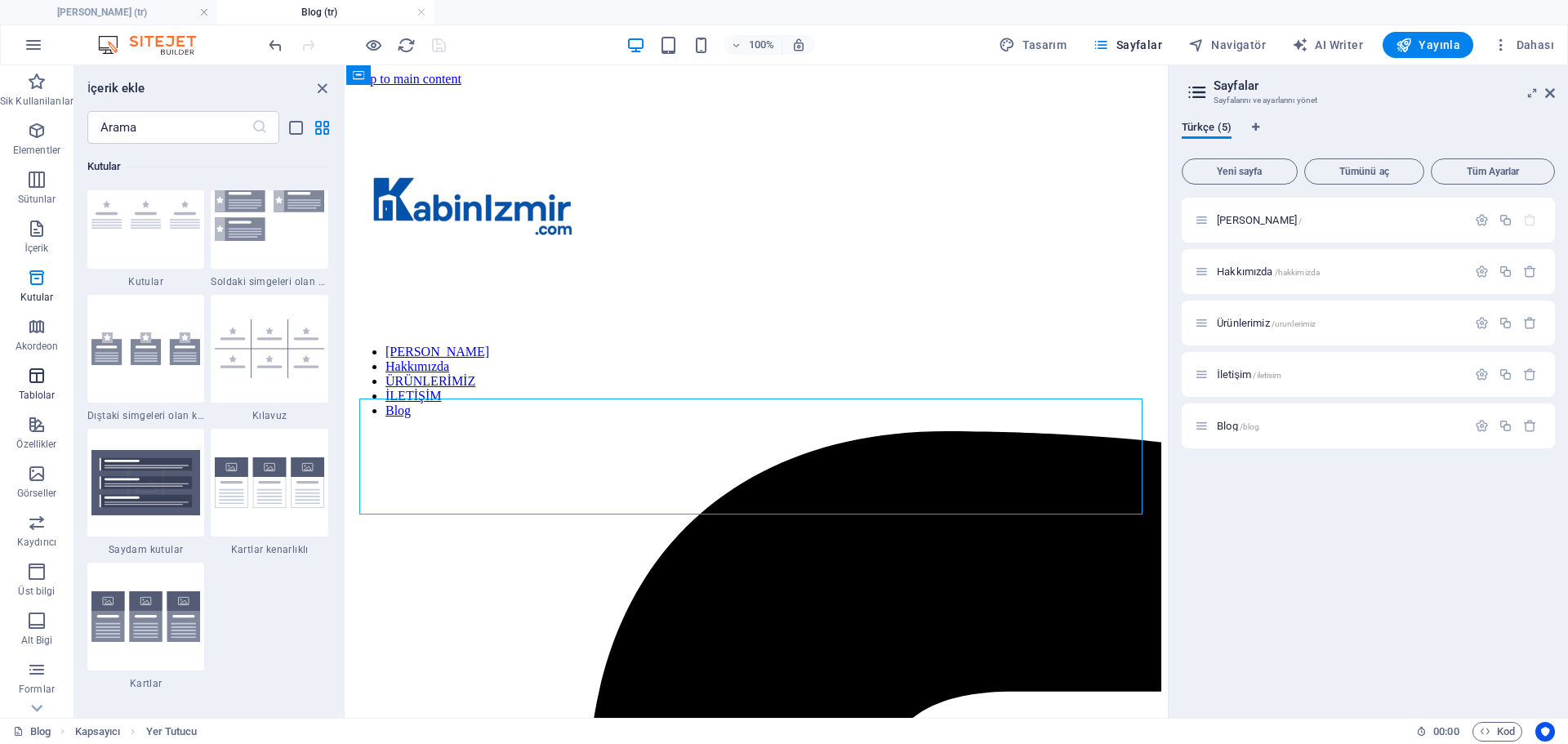
click at [43, 389] on p "Tablolar" at bounding box center [37, 395] width 37 height 13
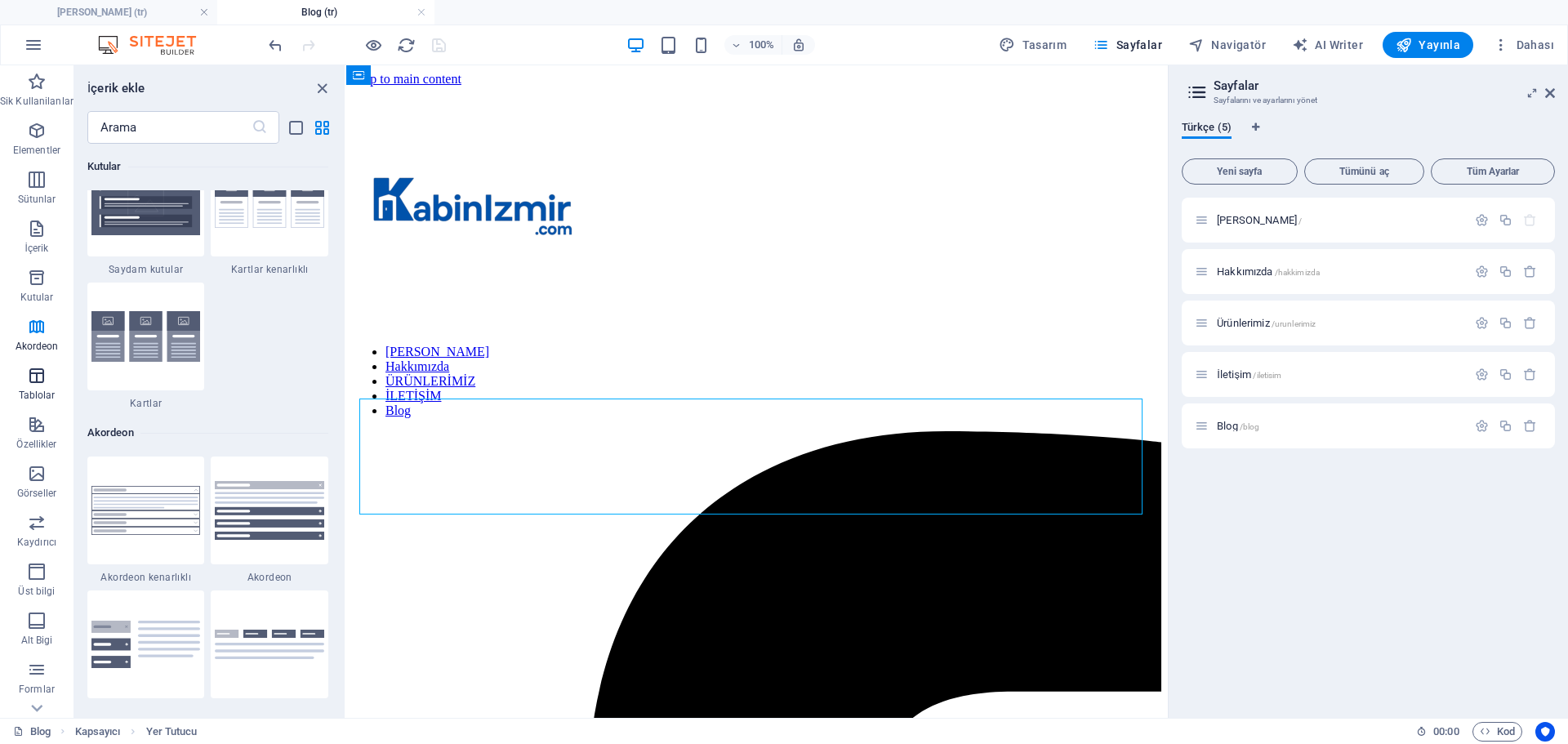
scroll to position [5657, 0]
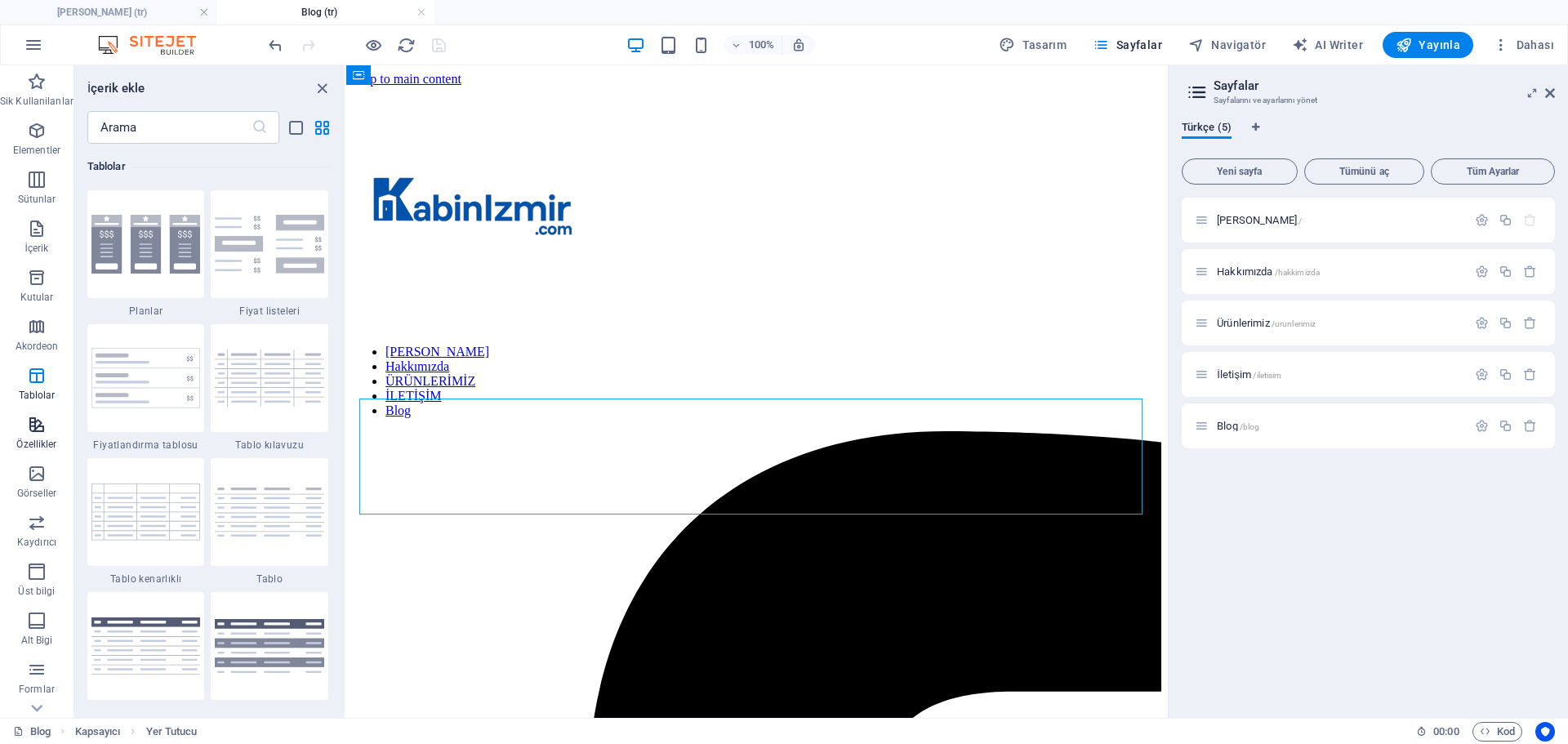
click at [37, 433] on icon "button" at bounding box center [37, 424] width 20 height 20
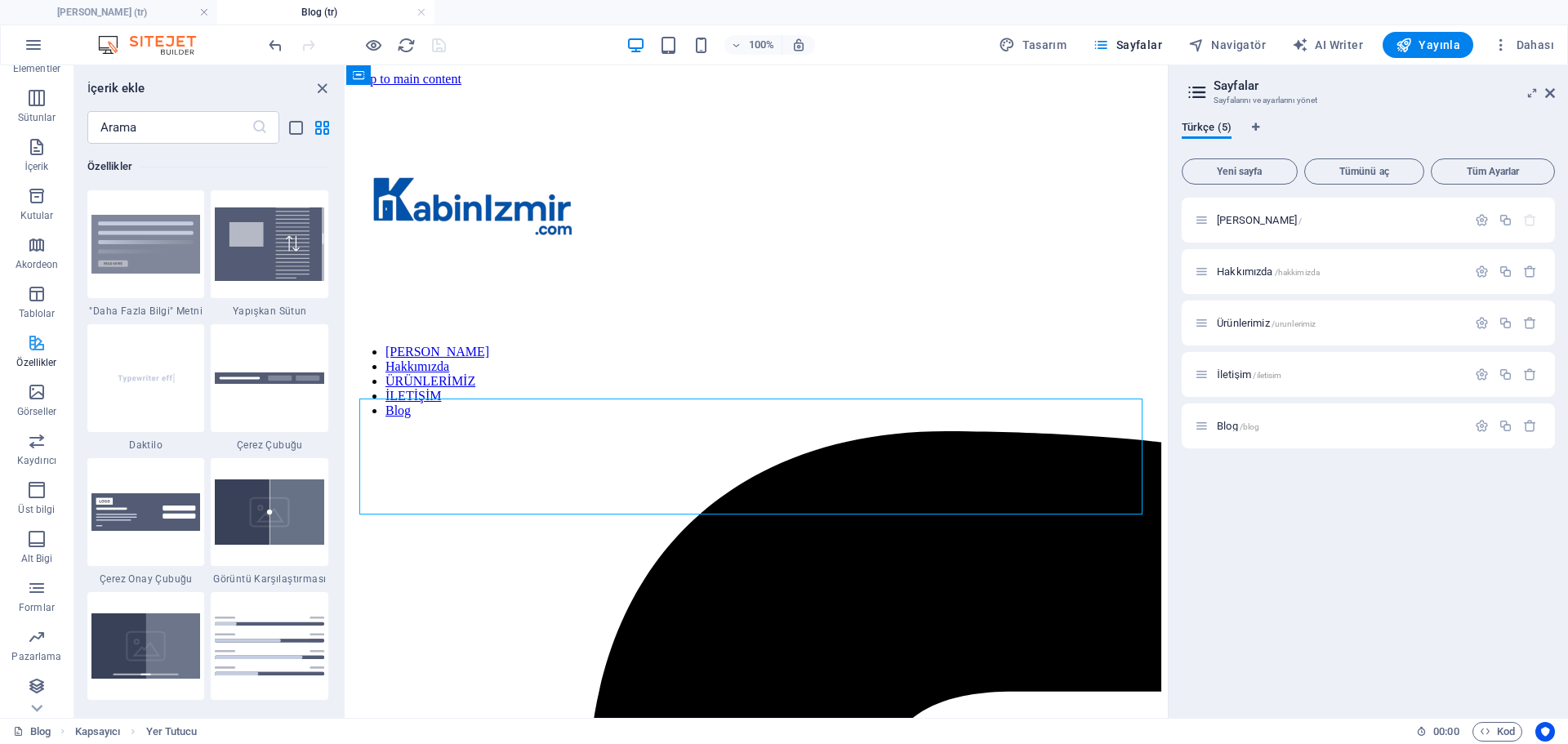
scroll to position [83, 0]
click at [128, 245] on img at bounding box center [146, 244] width 109 height 59
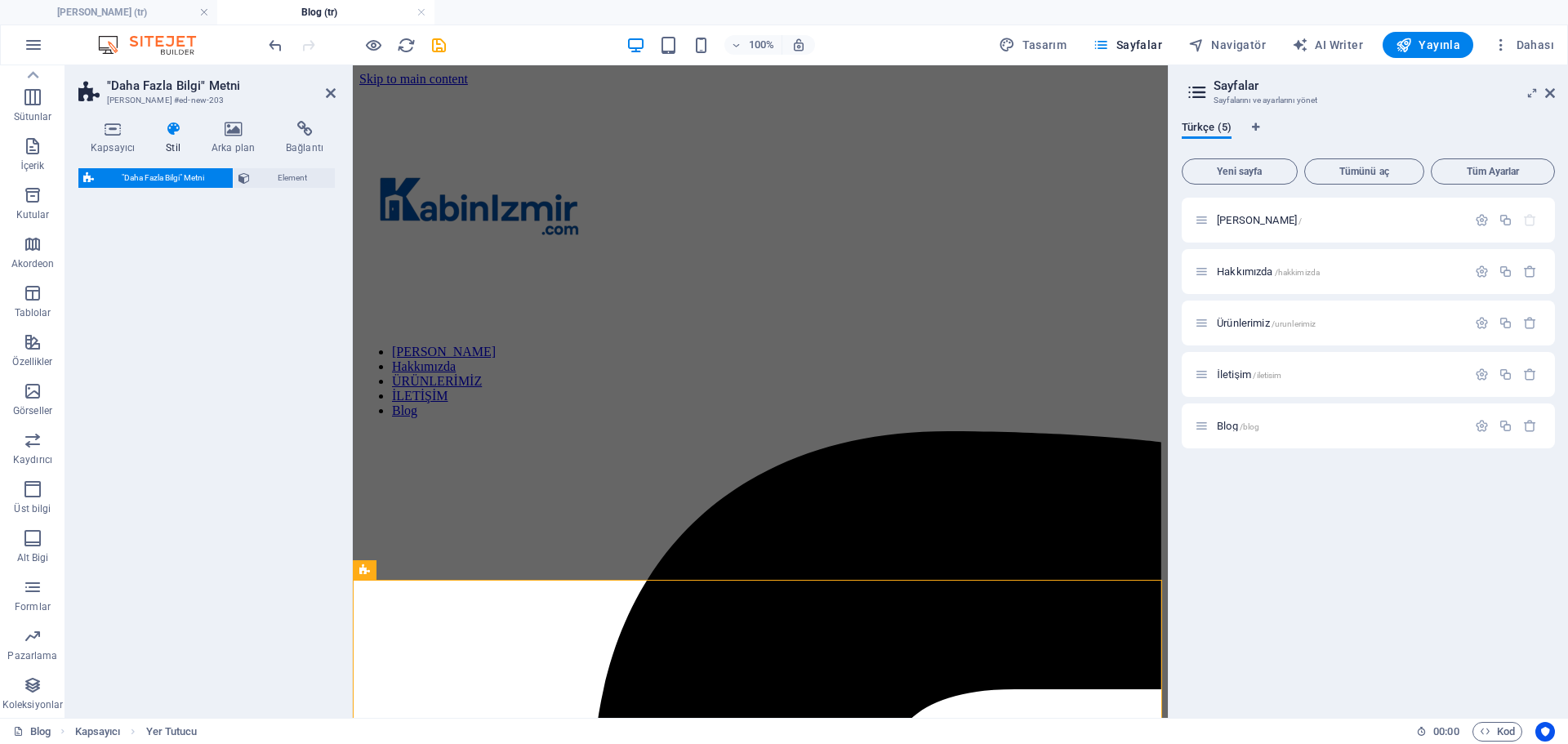
select select "px"
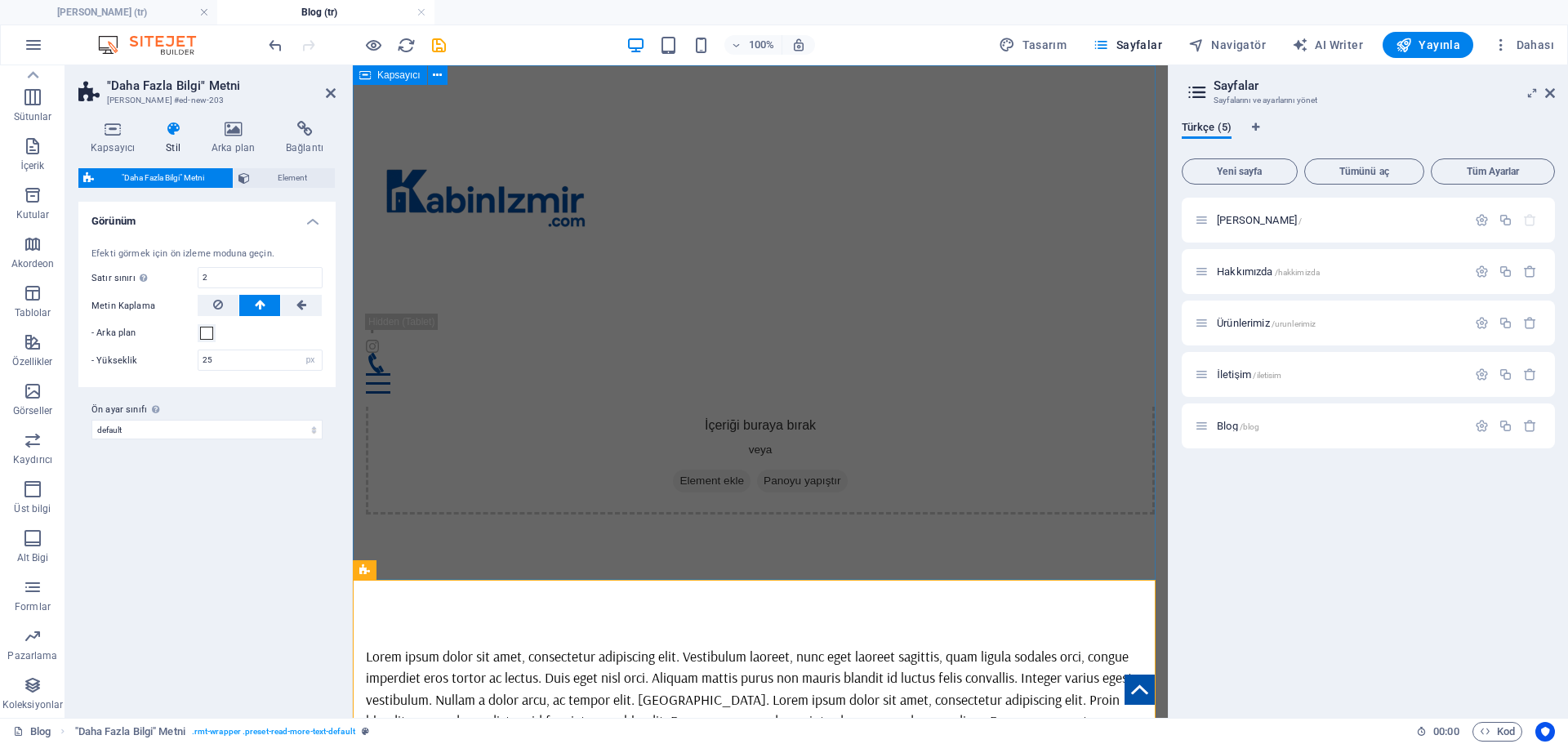
click at [586, 441] on div "İçeriği buraya bırak veya Element ekle Panoyu yapıştır" at bounding box center [760, 456] width 789 height 116
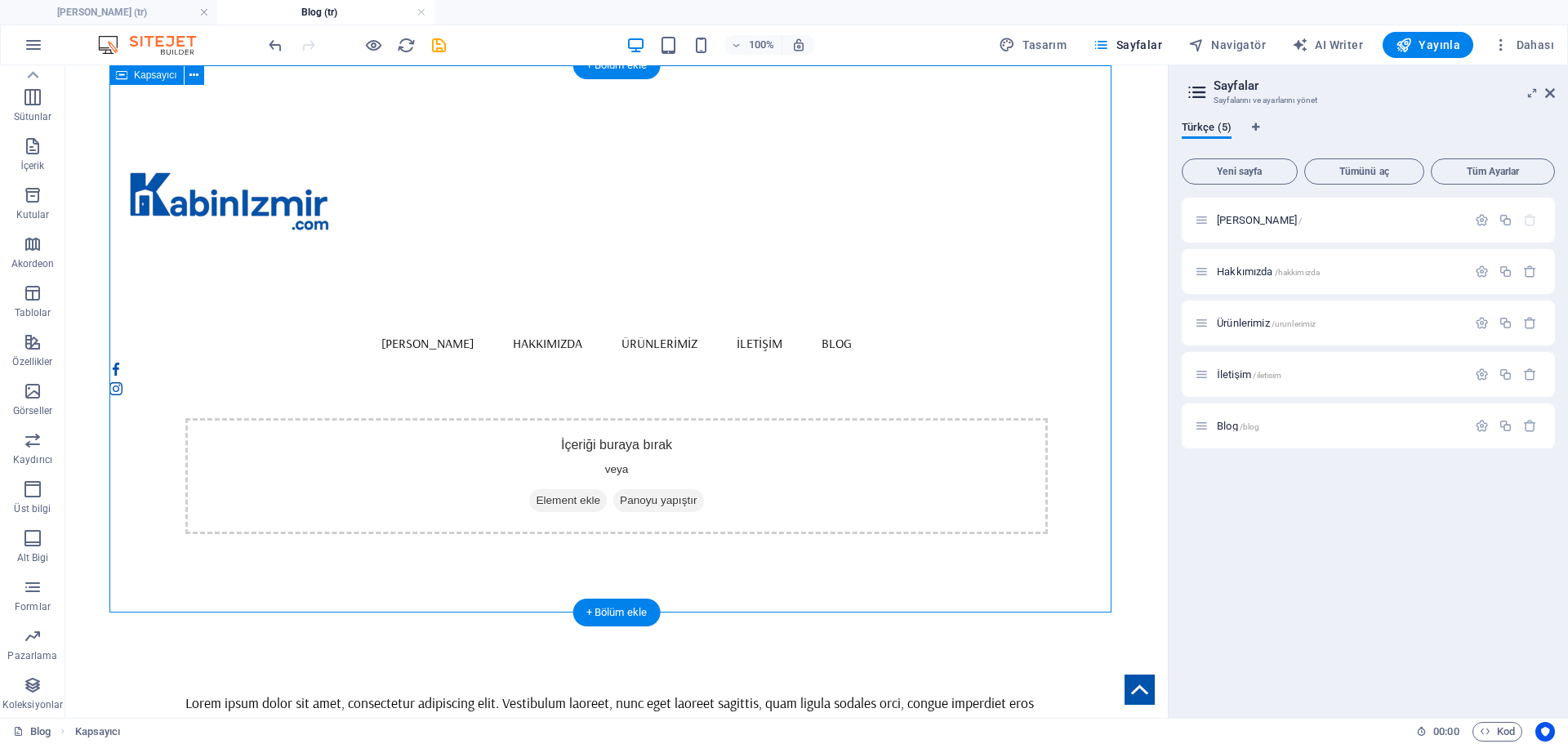
click at [574, 501] on span "Element ekle" at bounding box center [568, 500] width 77 height 23
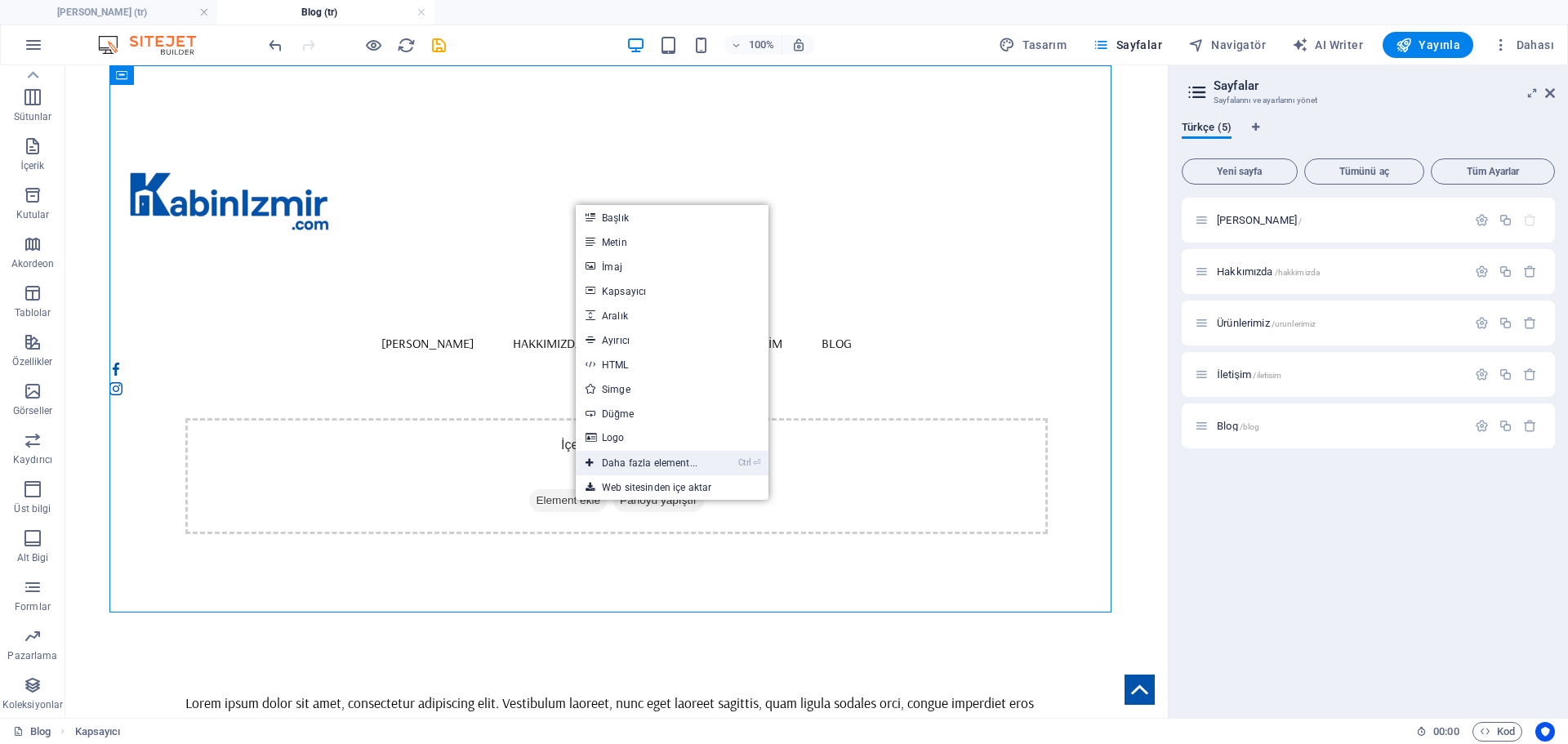
click at [636, 464] on link "Ctrl ⏎ Daha fazla element..." at bounding box center [641, 463] width 132 height 24
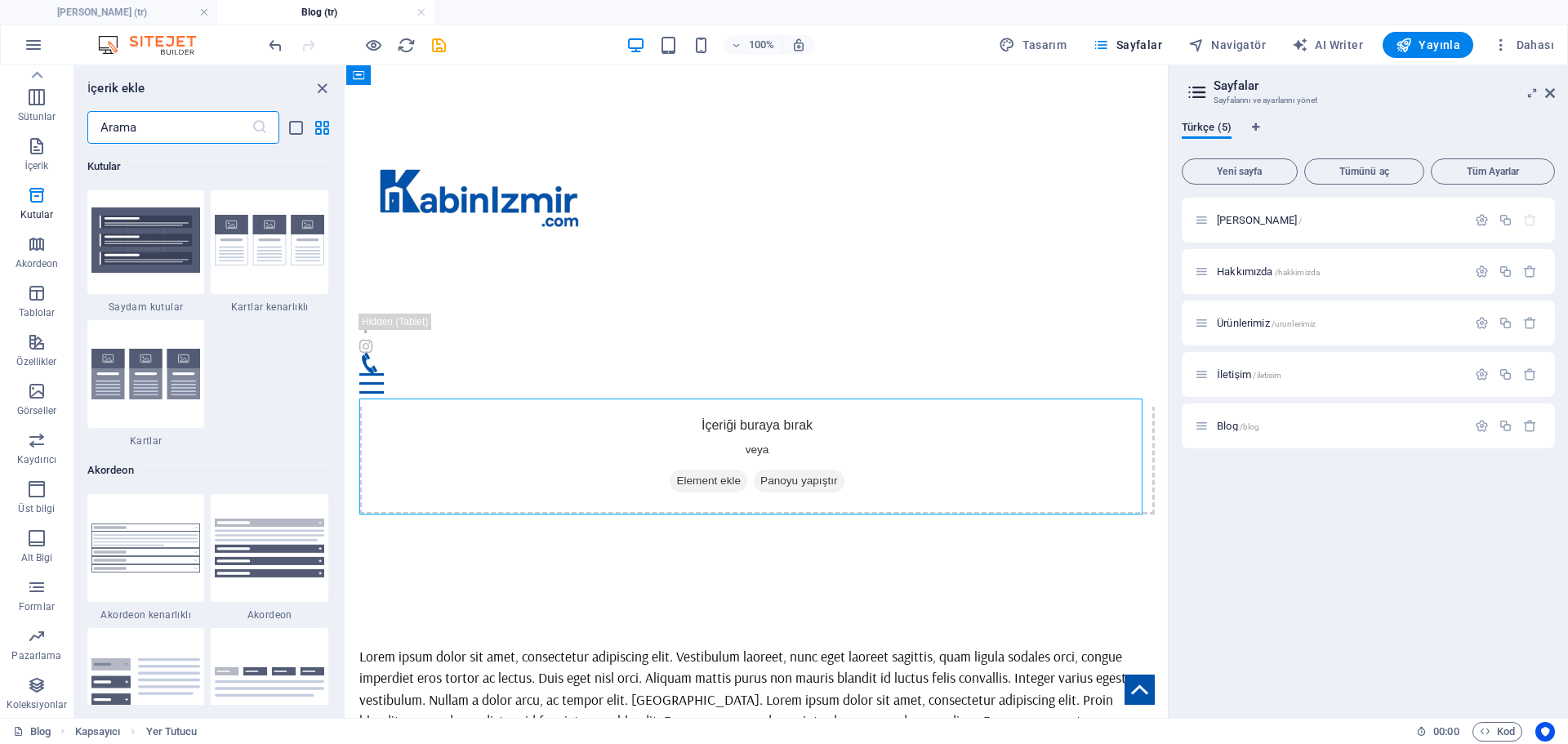
scroll to position [4993, 0]
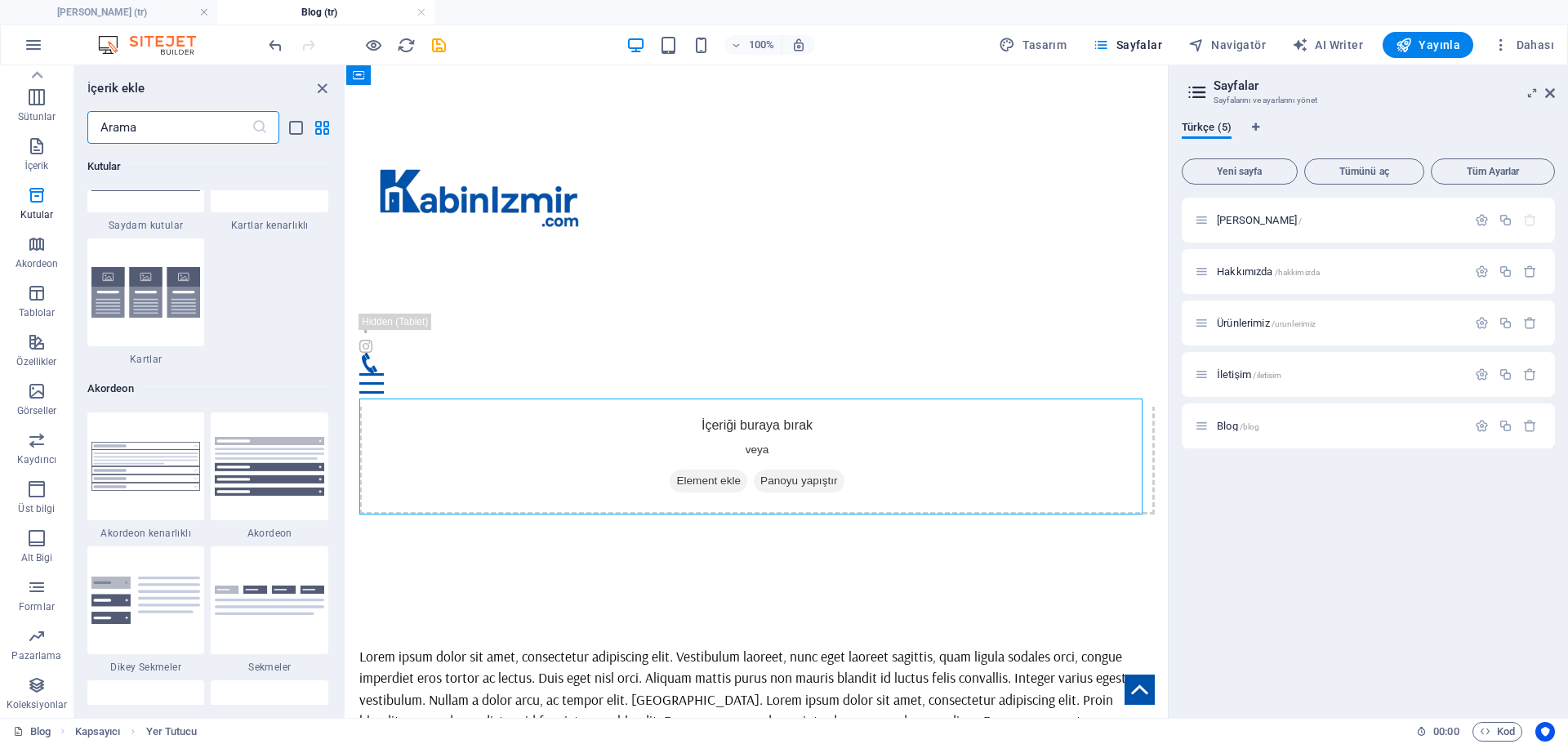
click at [139, 130] on input "text" at bounding box center [169, 127] width 165 height 33
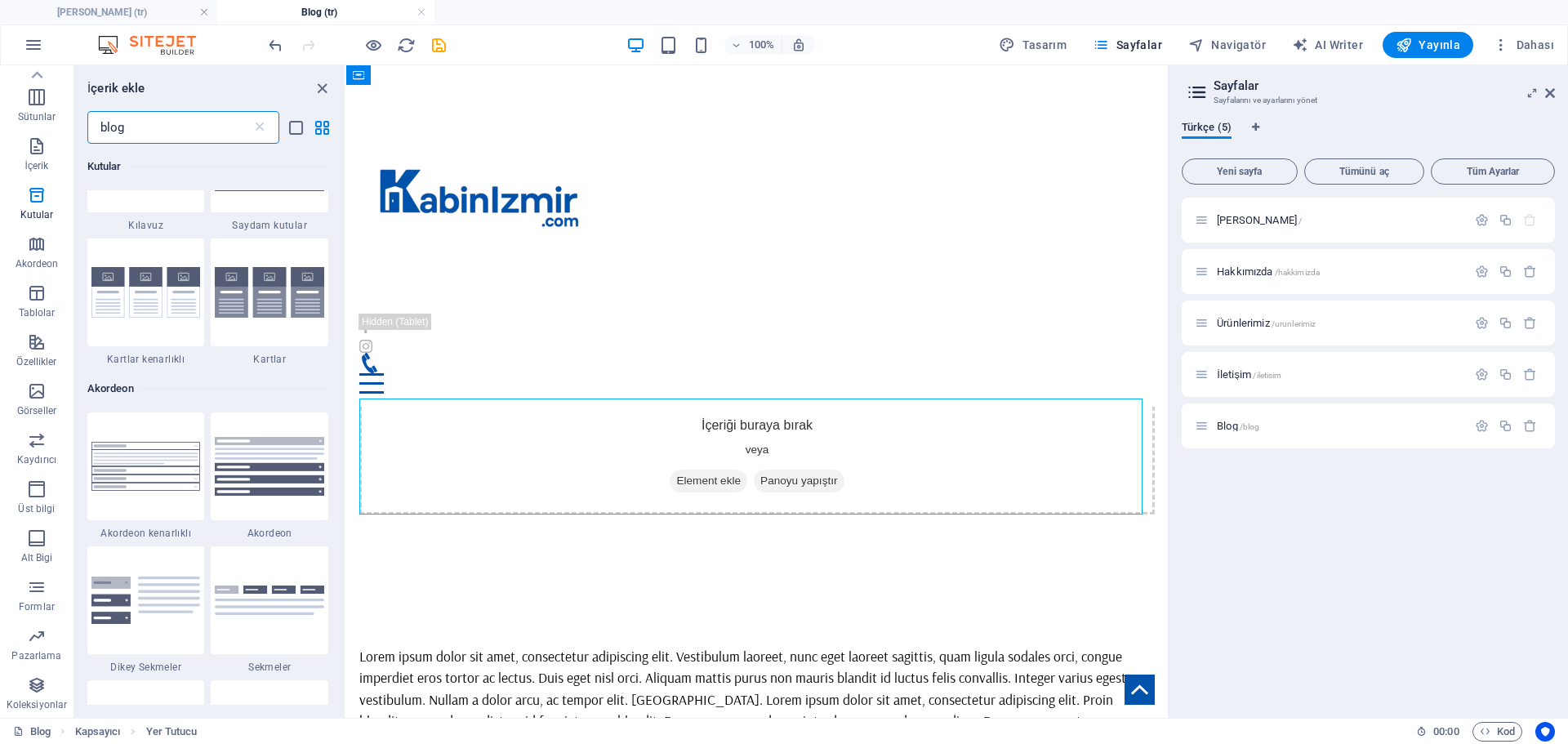
scroll to position [0, 0]
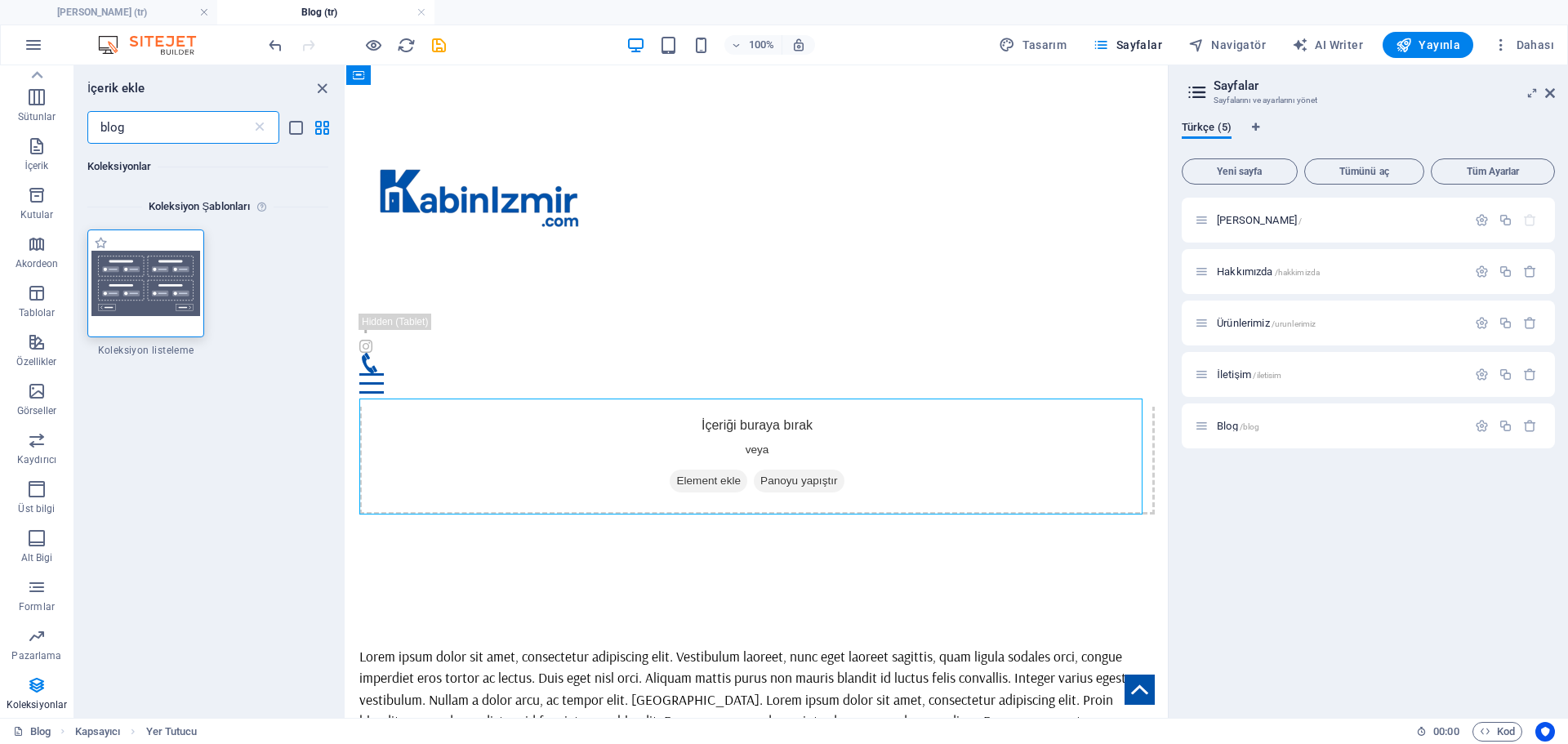
type input "blog"
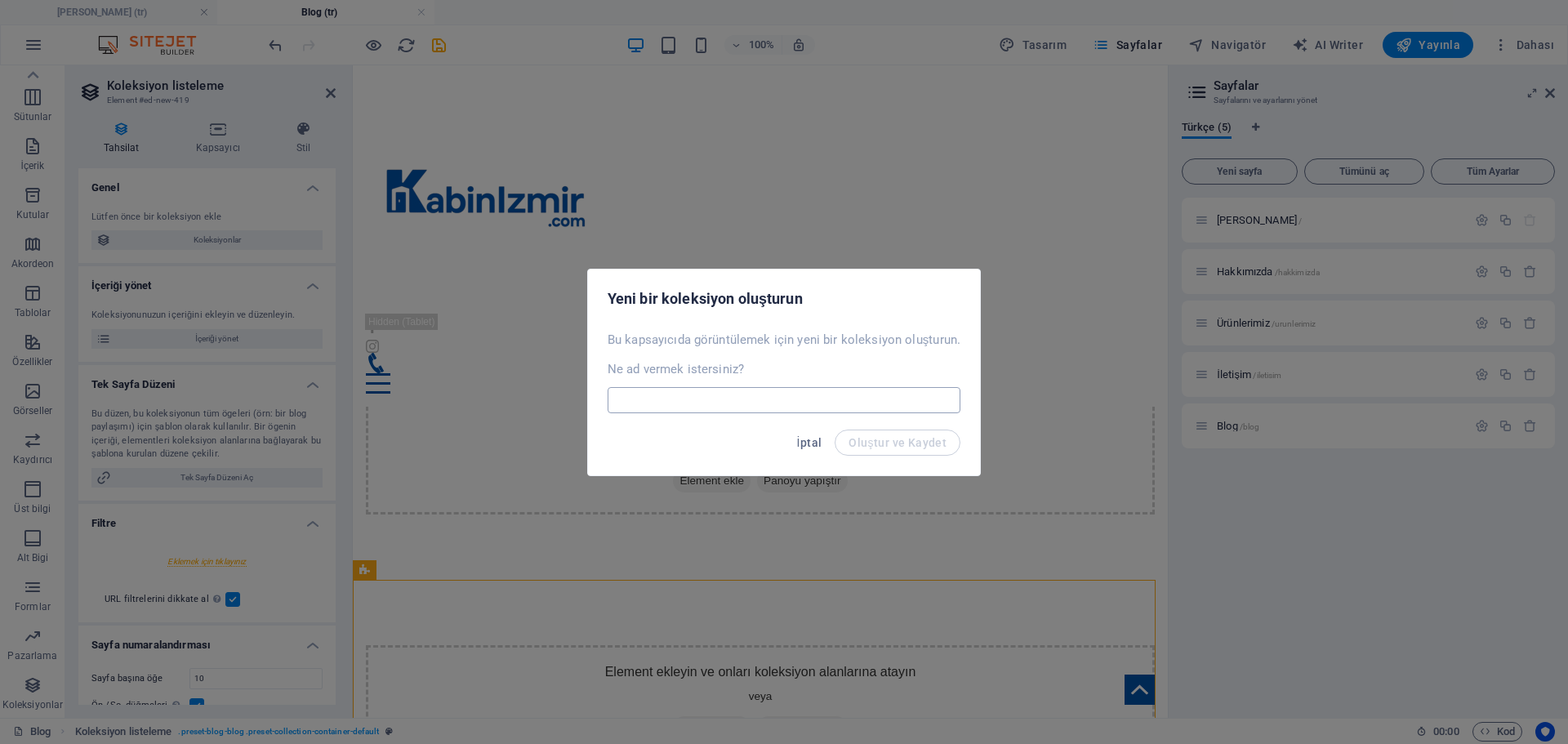
click at [780, 404] on input "text" at bounding box center [784, 401] width 353 height 26
type input "blog"
click at [867, 437] on span "Oluştur ve Kaydet" at bounding box center [897, 443] width 98 height 13
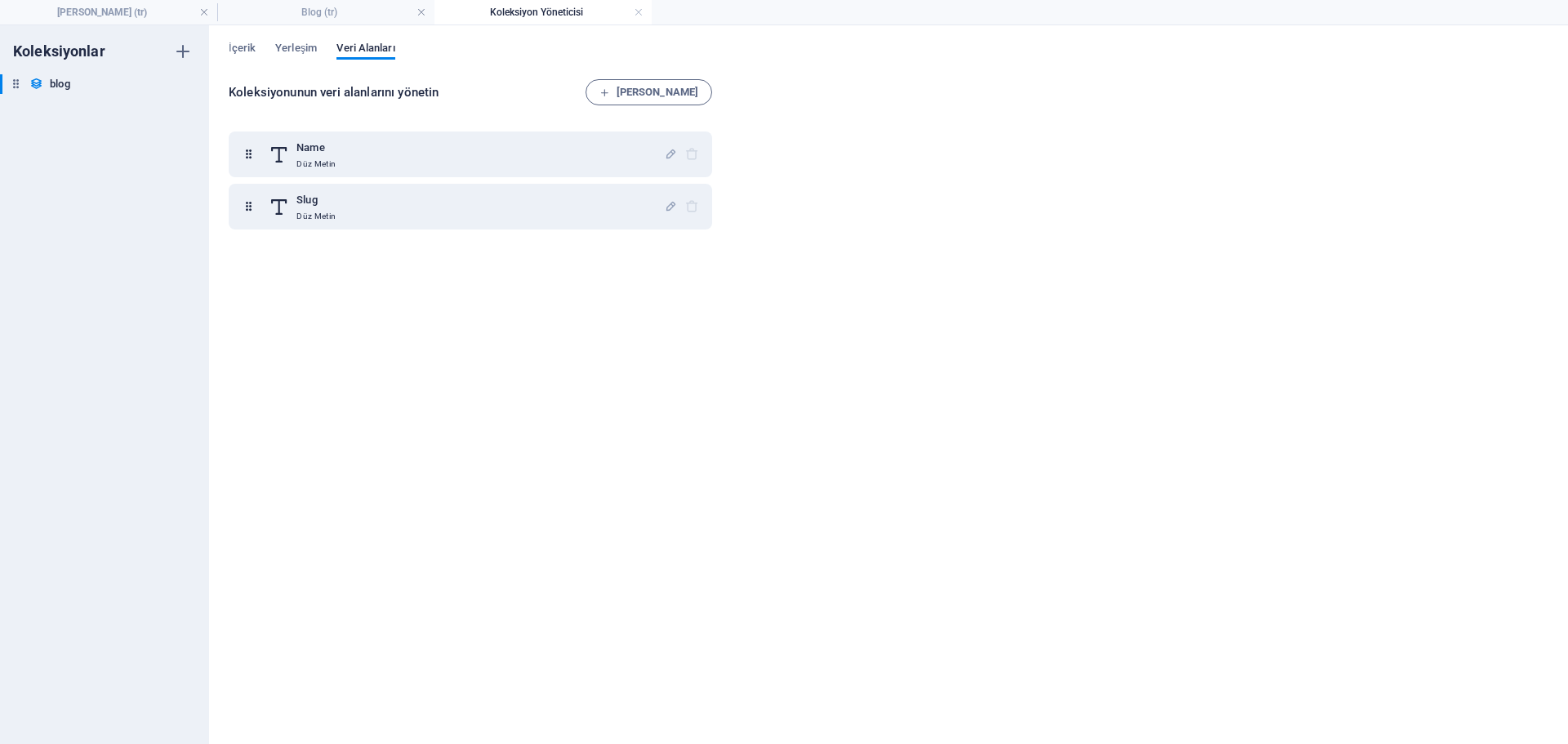
click at [291, 40] on div "İçerik Yerleşim Veri Alanları Koleksiyonunun veri alanlarını yönetin [PERSON_NA…" at bounding box center [888, 385] width 1359 height 719
click at [294, 49] on span "Yerleşim" at bounding box center [296, 50] width 41 height 23
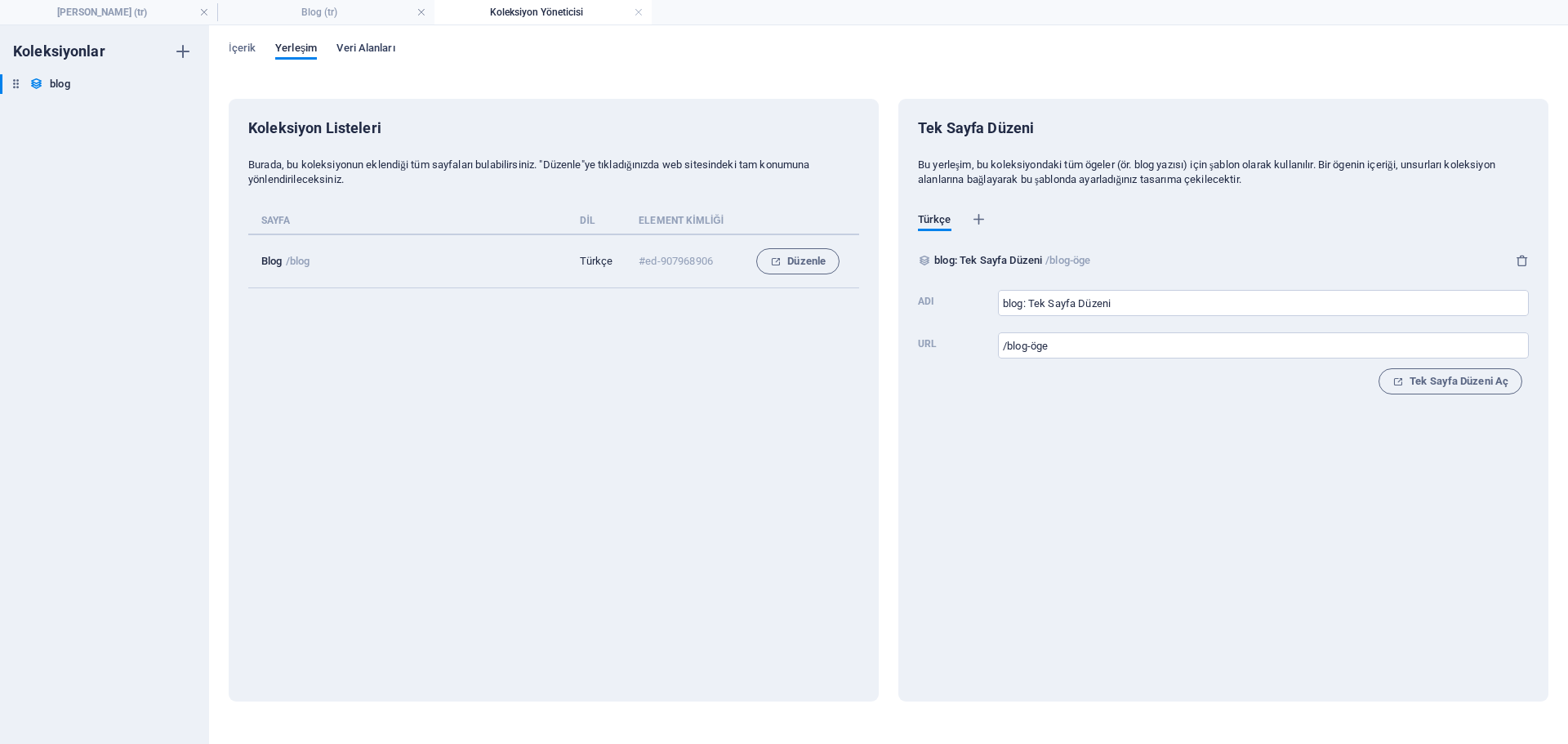
click at [388, 49] on span "Veri Alanları" at bounding box center [366, 50] width 58 height 23
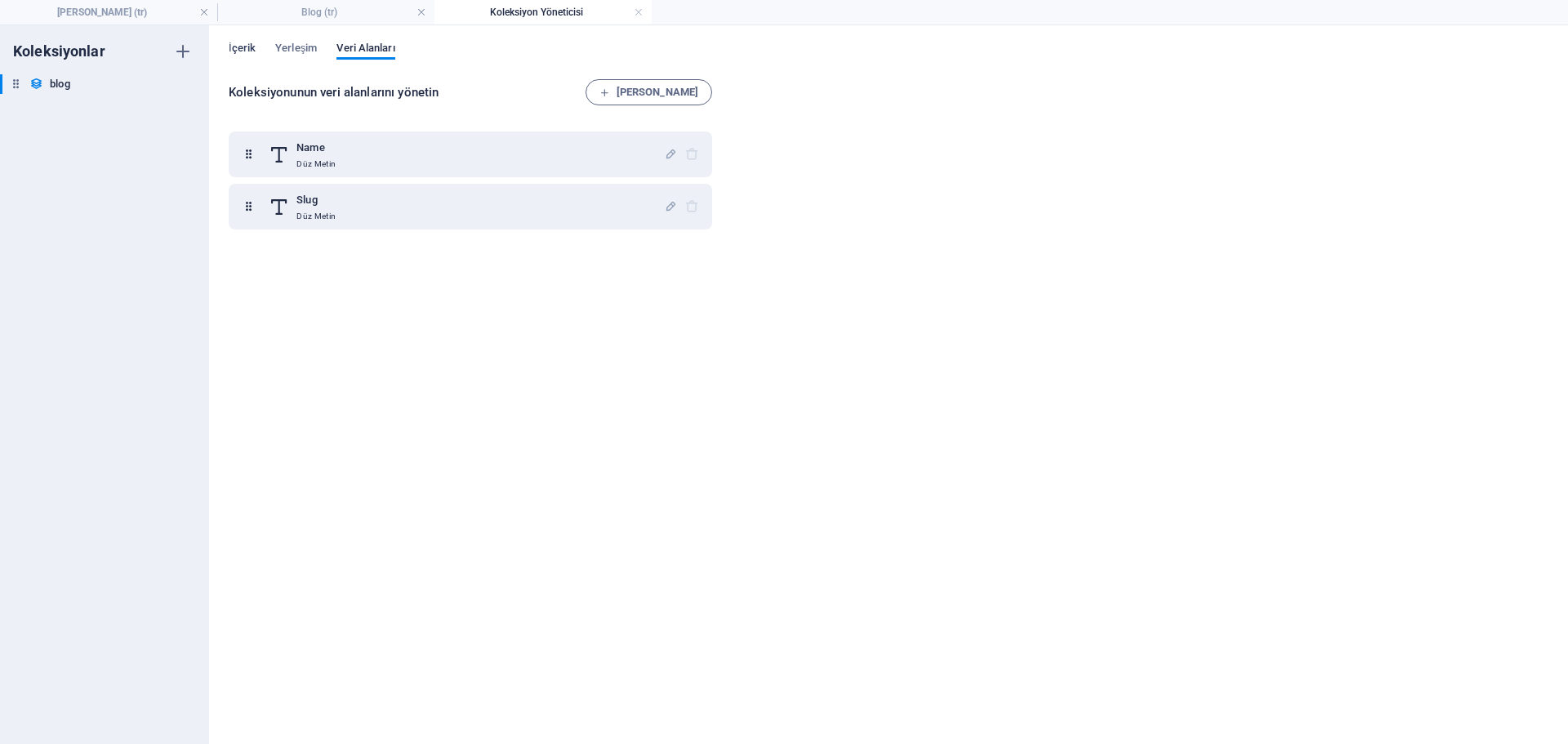
click at [252, 46] on span "İçerik" at bounding box center [242, 50] width 27 height 23
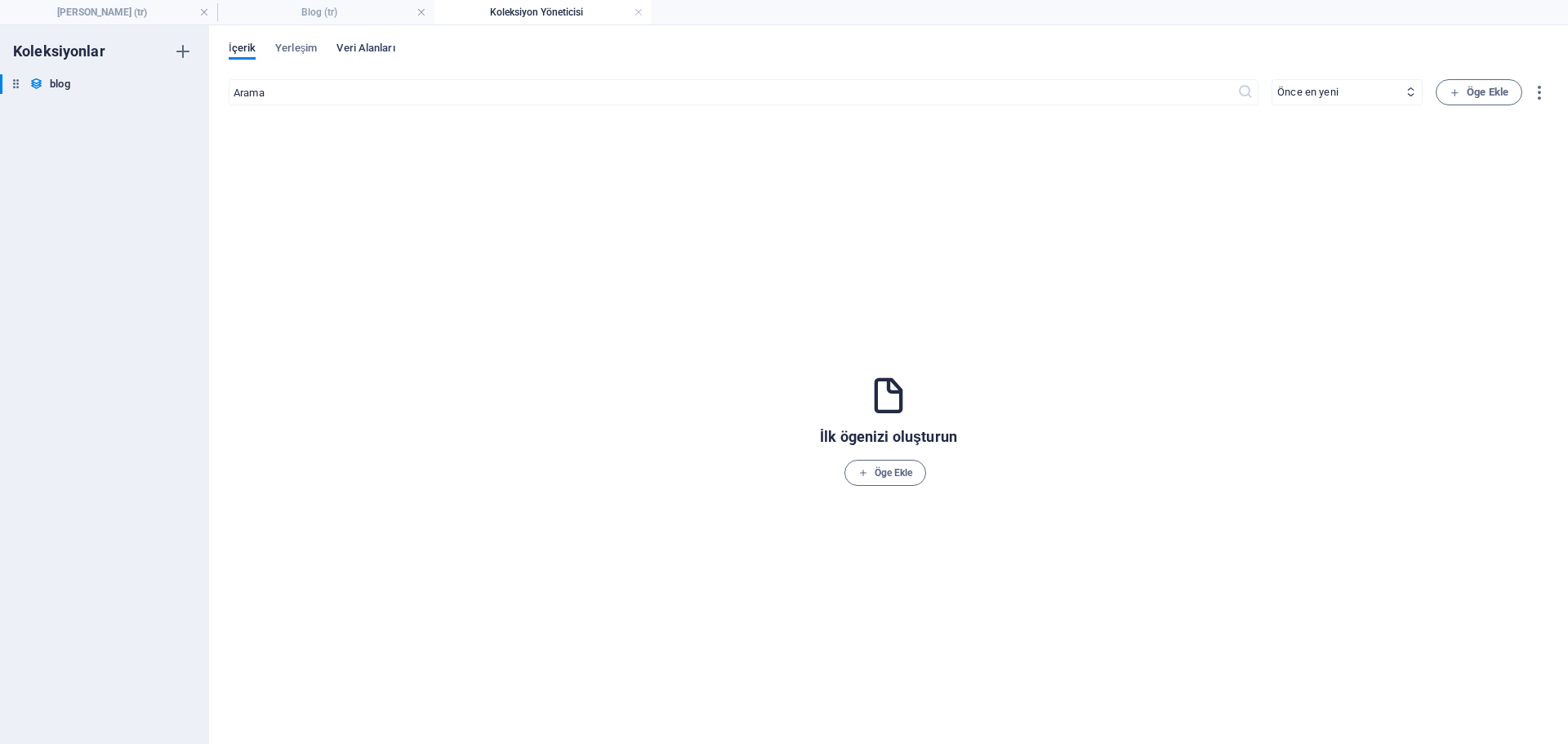
click at [369, 46] on span "Veri Alanları" at bounding box center [366, 50] width 58 height 23
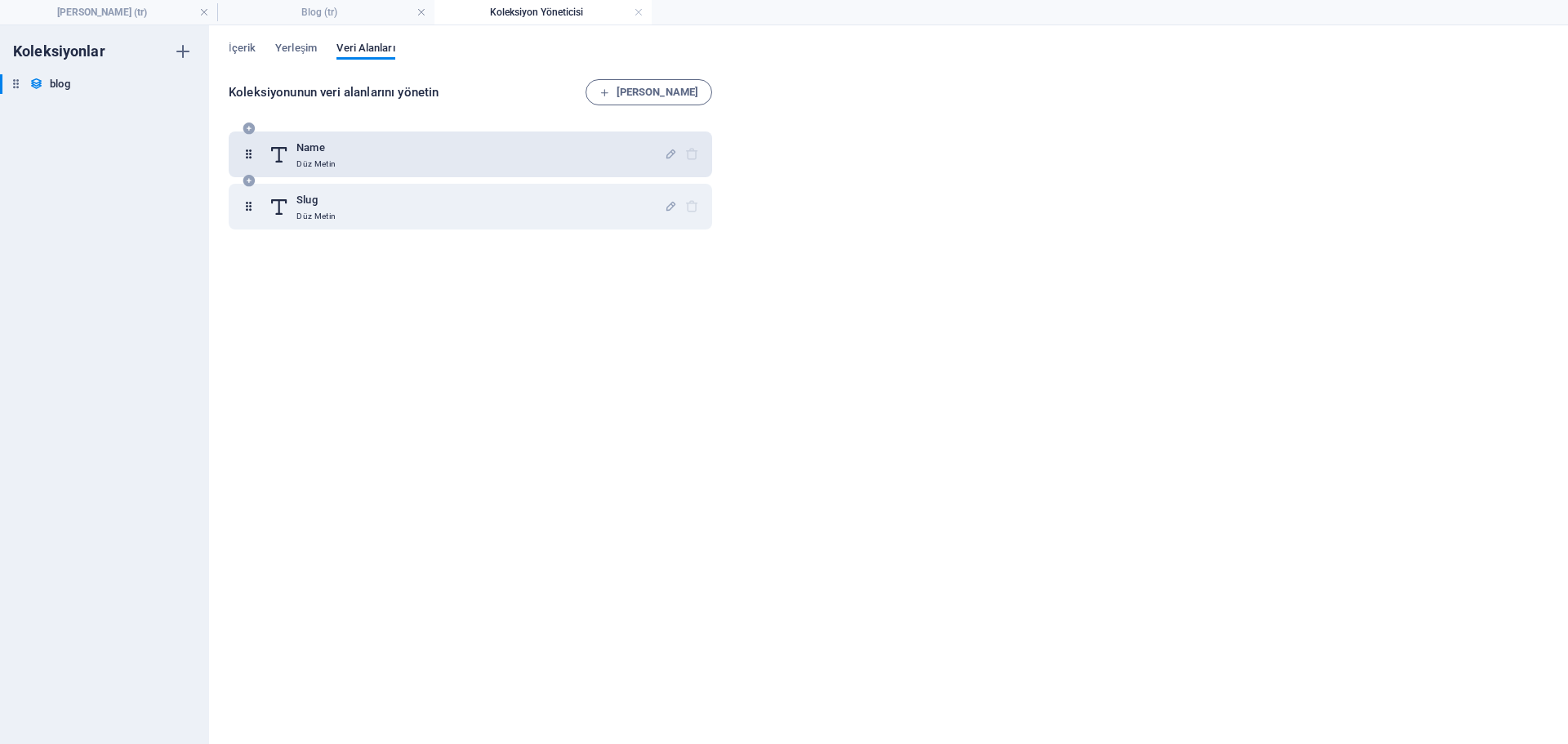
click at [300, 149] on h6 "Name" at bounding box center [316, 148] width 40 height 20
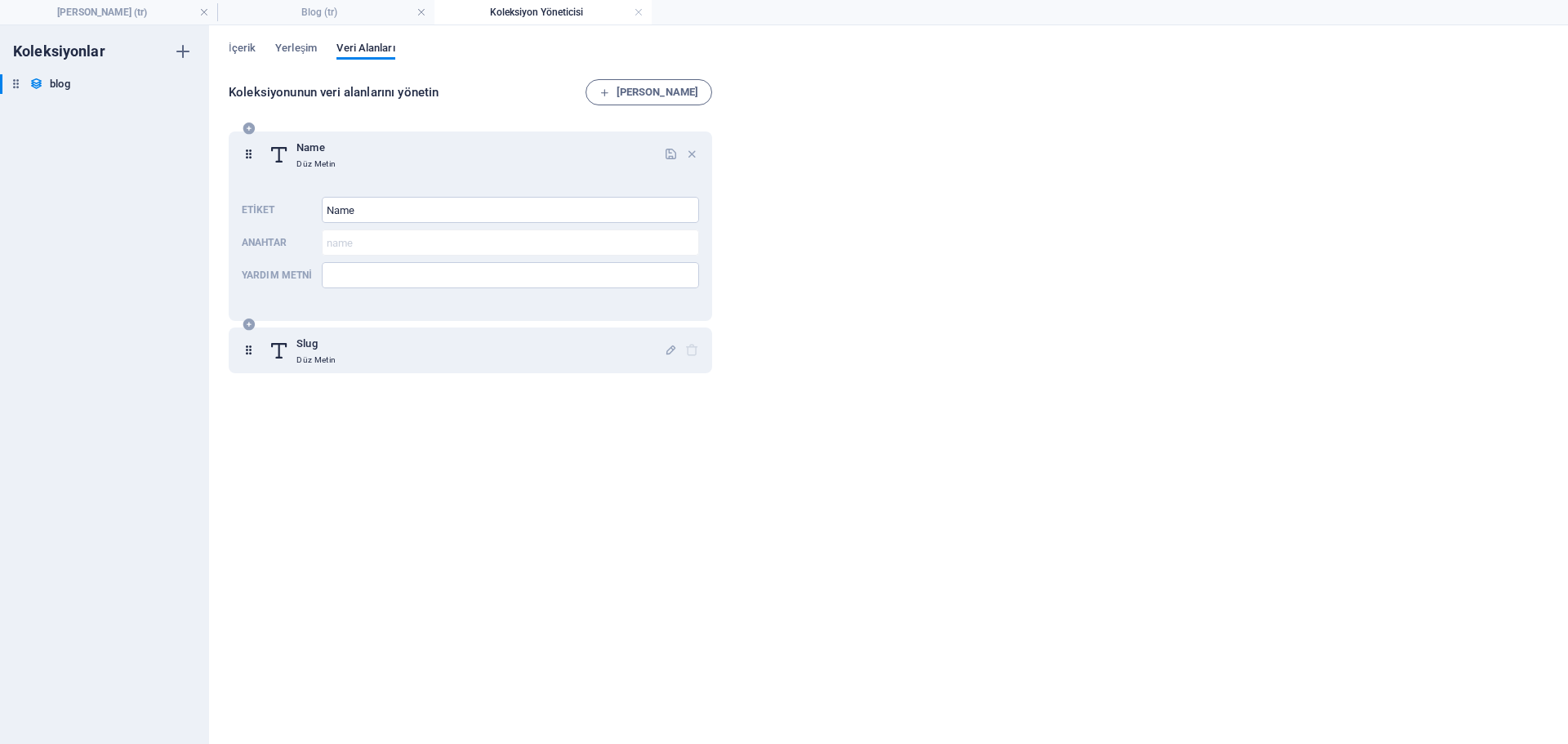
click at [300, 149] on h6 "Name" at bounding box center [316, 148] width 40 height 20
click at [413, 151] on div "Name Düz Metin" at bounding box center [467, 154] width 395 height 33
click at [691, 150] on icon "button" at bounding box center [692, 153] width 14 height 14
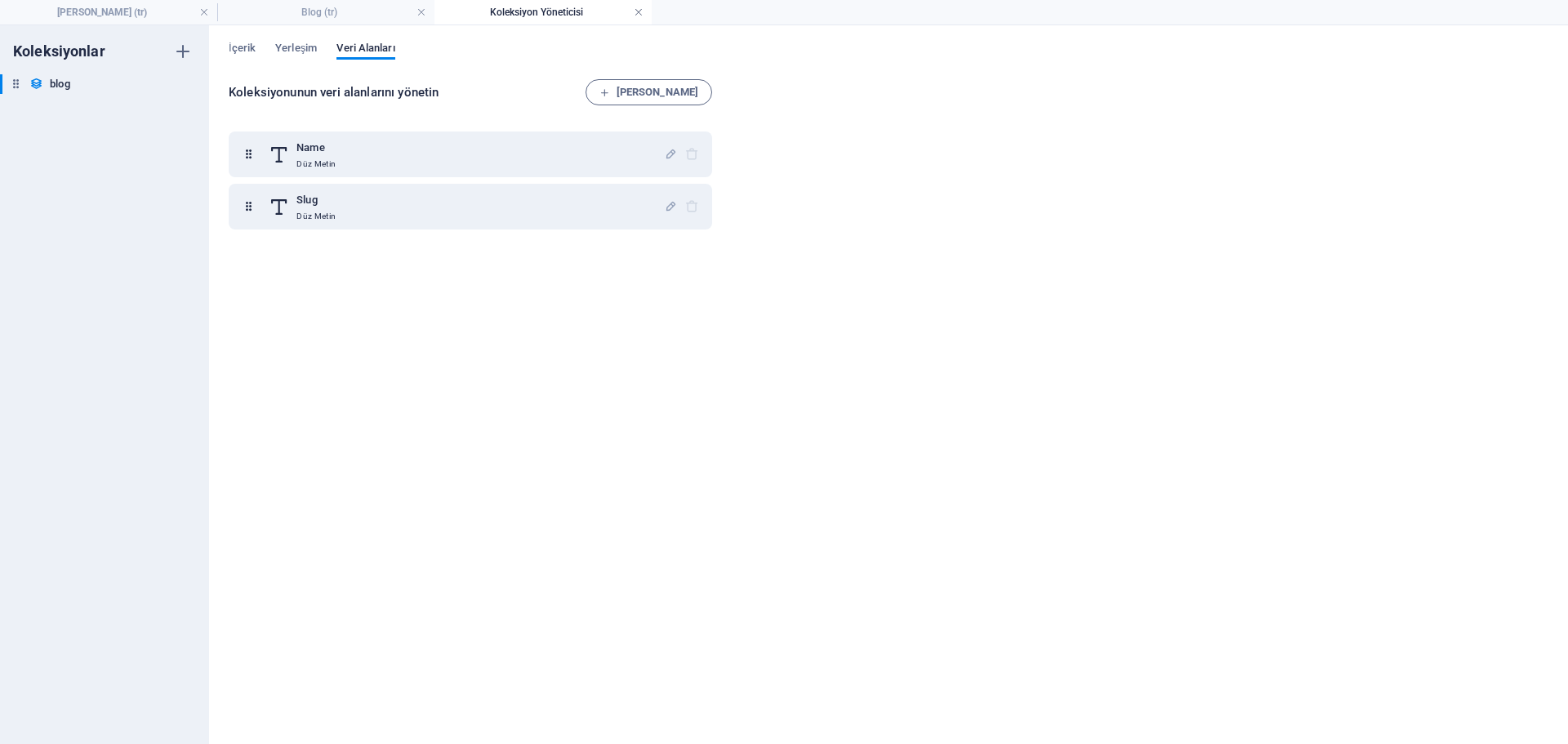
click at [641, 12] on link at bounding box center [639, 12] width 9 height 15
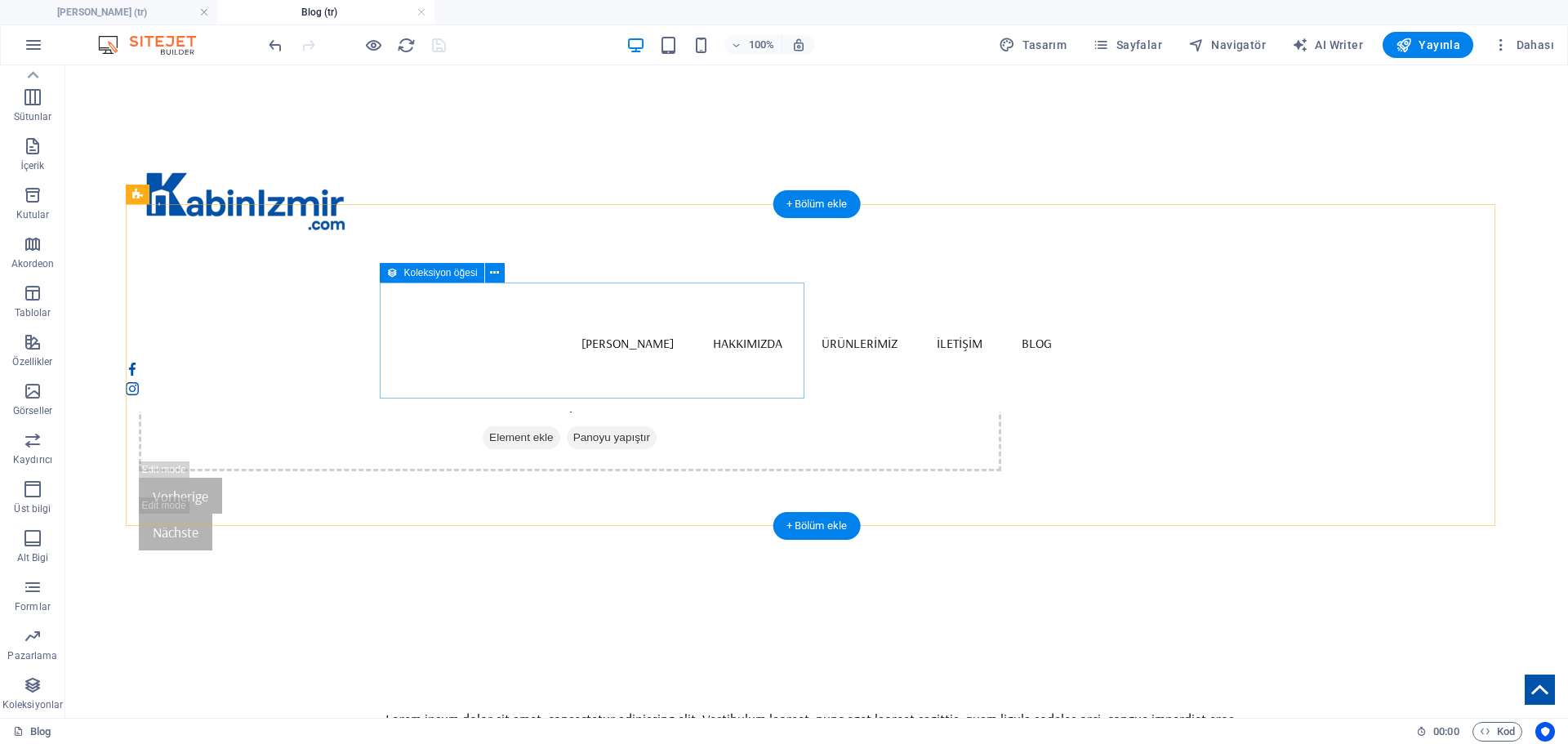
scroll to position [164, 0]
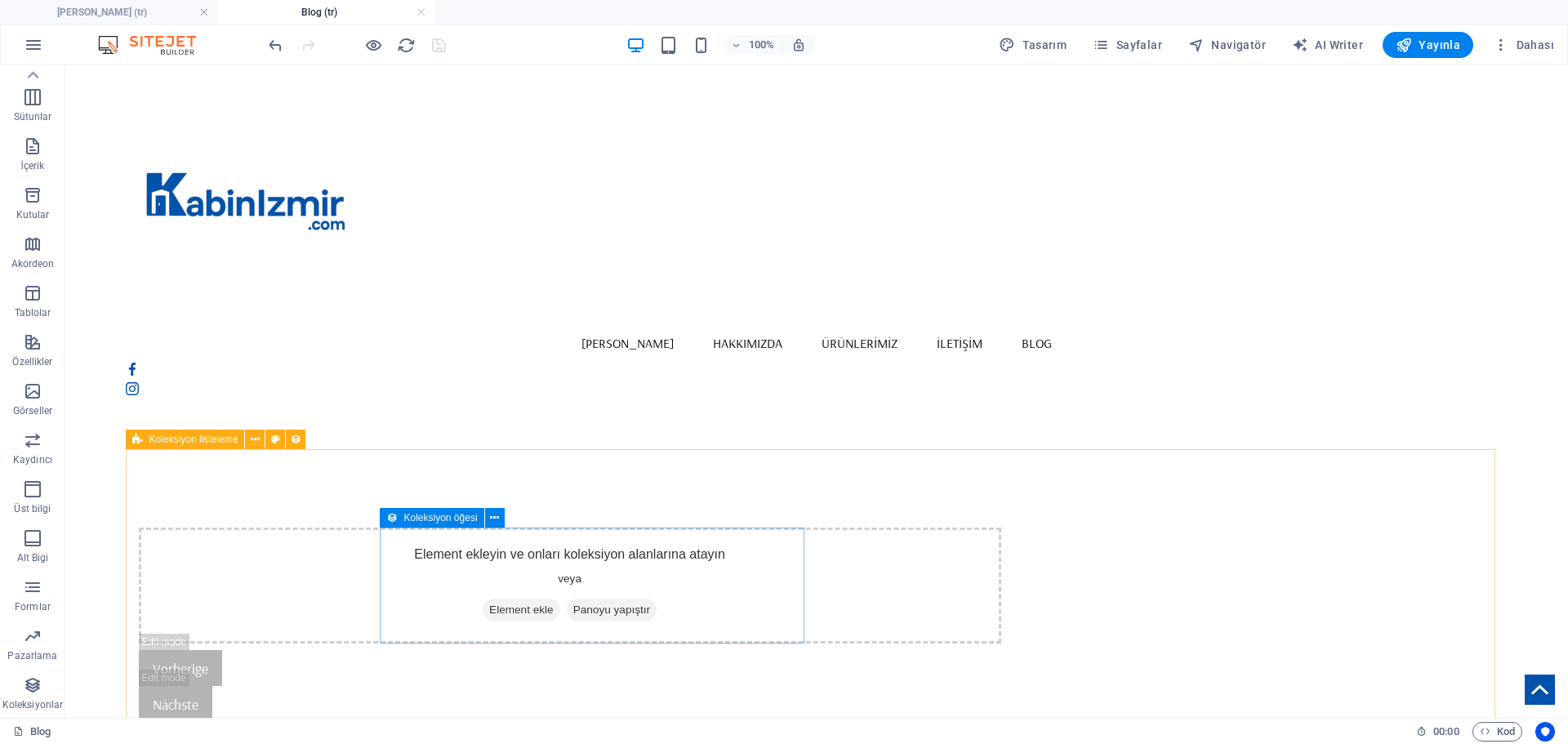
click at [457, 522] on span "Koleksiyon öğesi" at bounding box center [441, 517] width 73 height 9
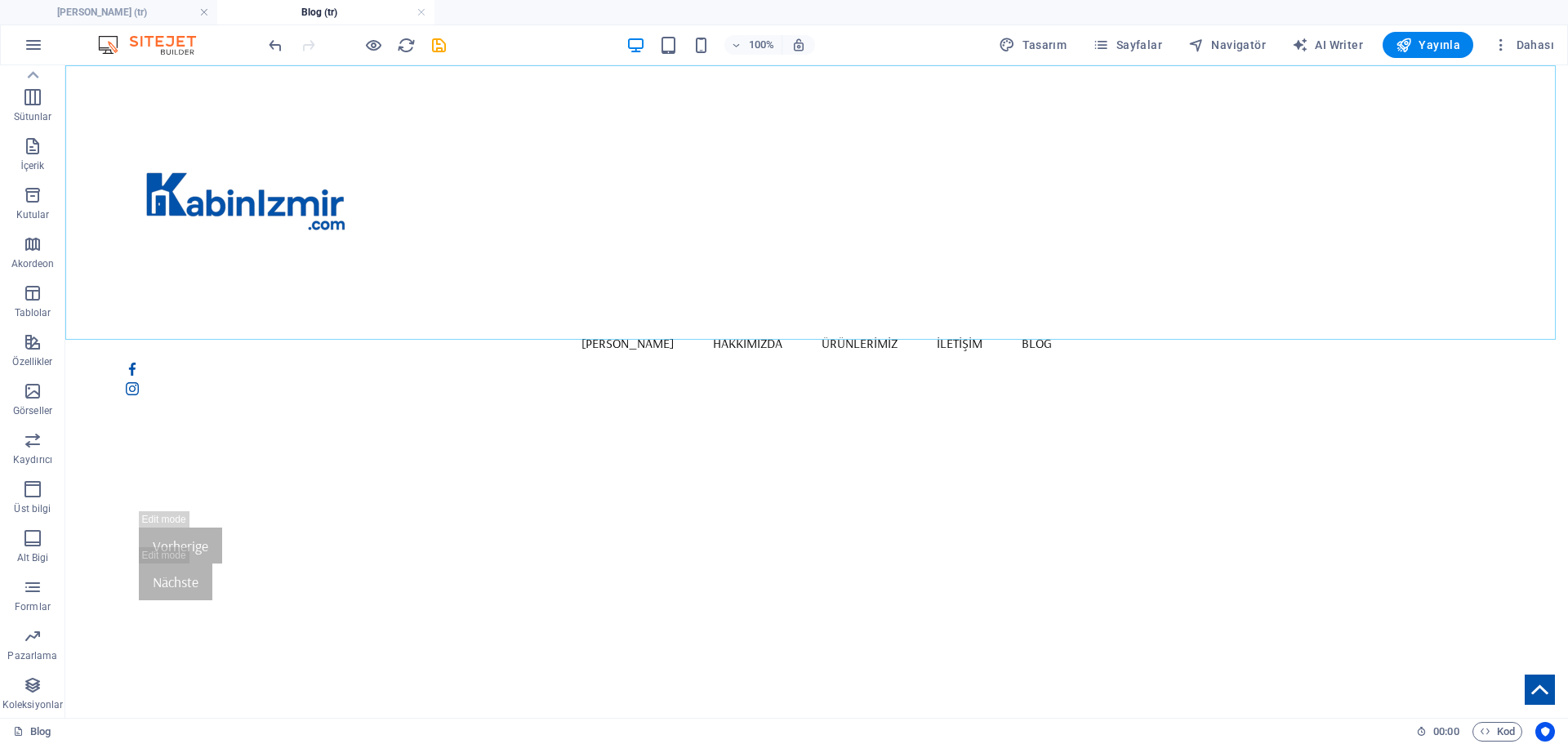
scroll to position [0, 0]
